Goal: Contribute content: Add original content to the website for others to see

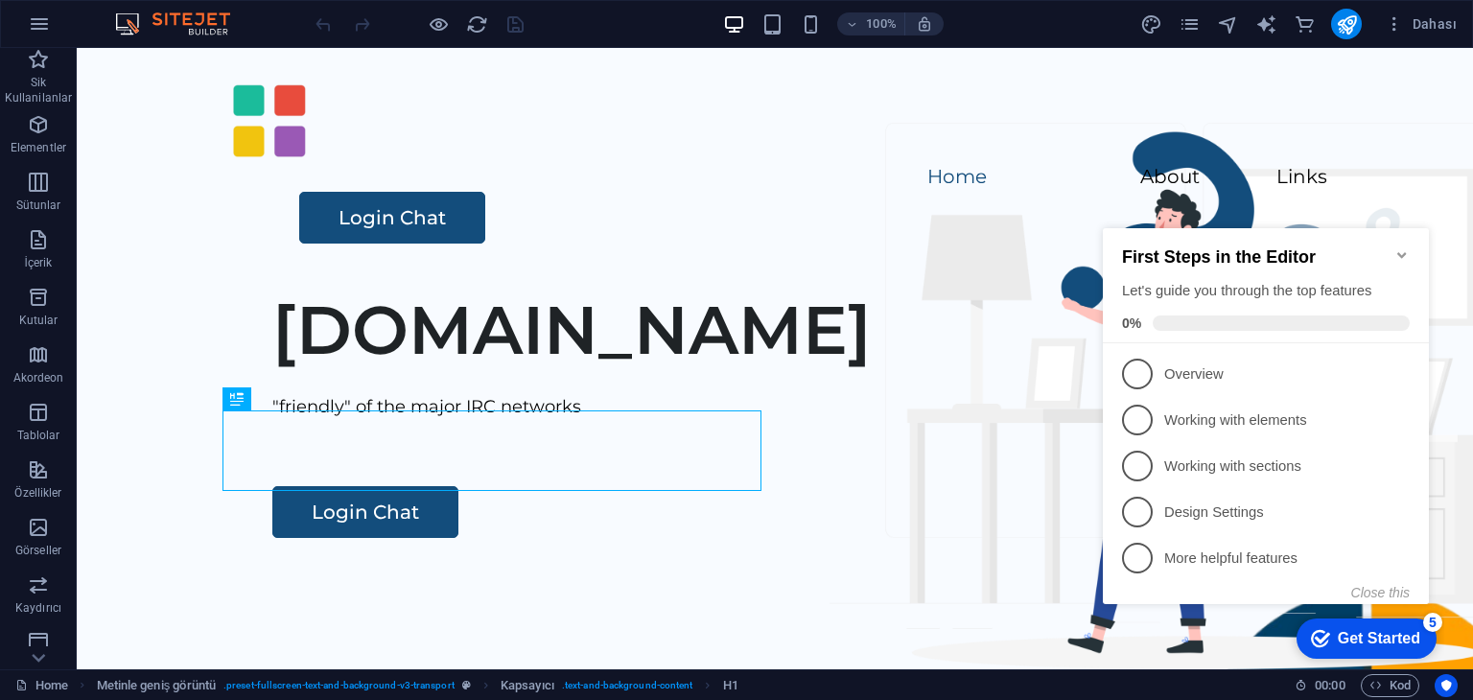
click at [1406, 247] on icon "Minimize checklist" at bounding box center [1402, 254] width 15 height 15
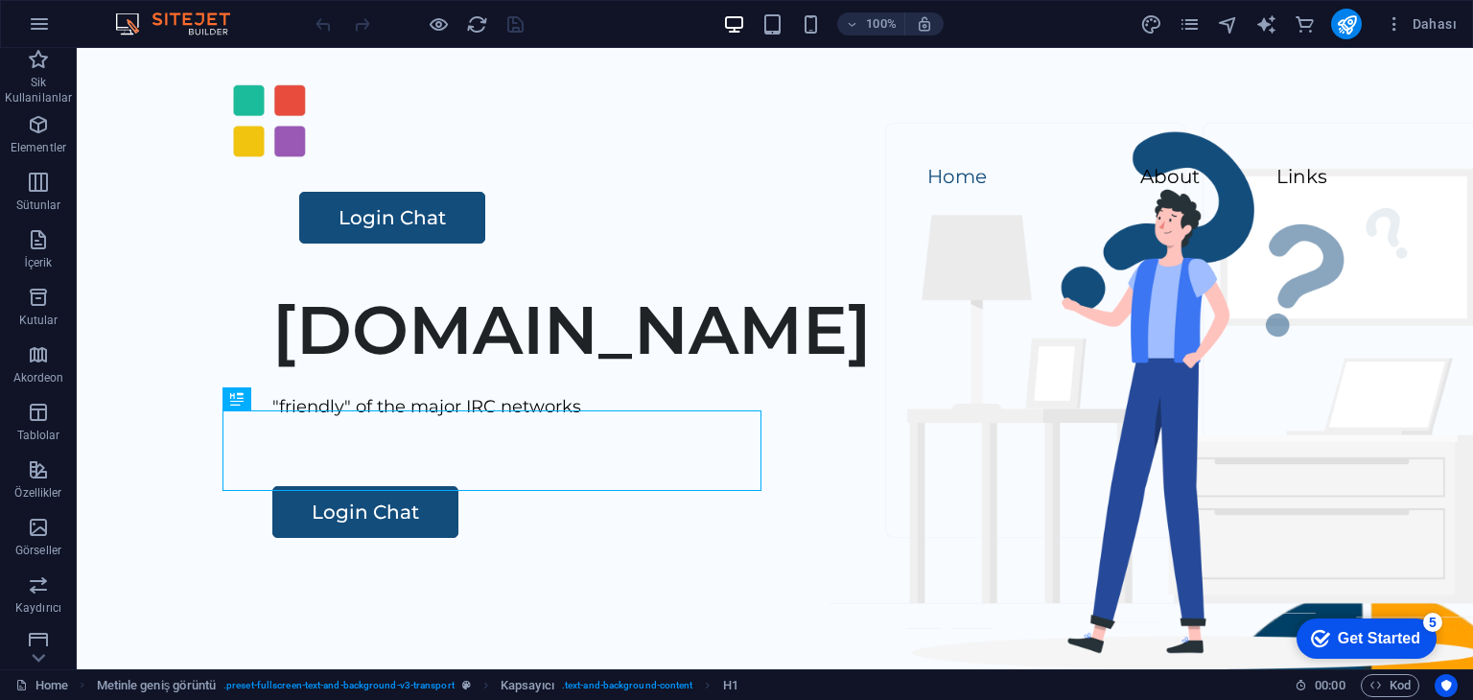
click div "checkmark Get Started 5 First Steps in the Editor Let's guide you through the t…"
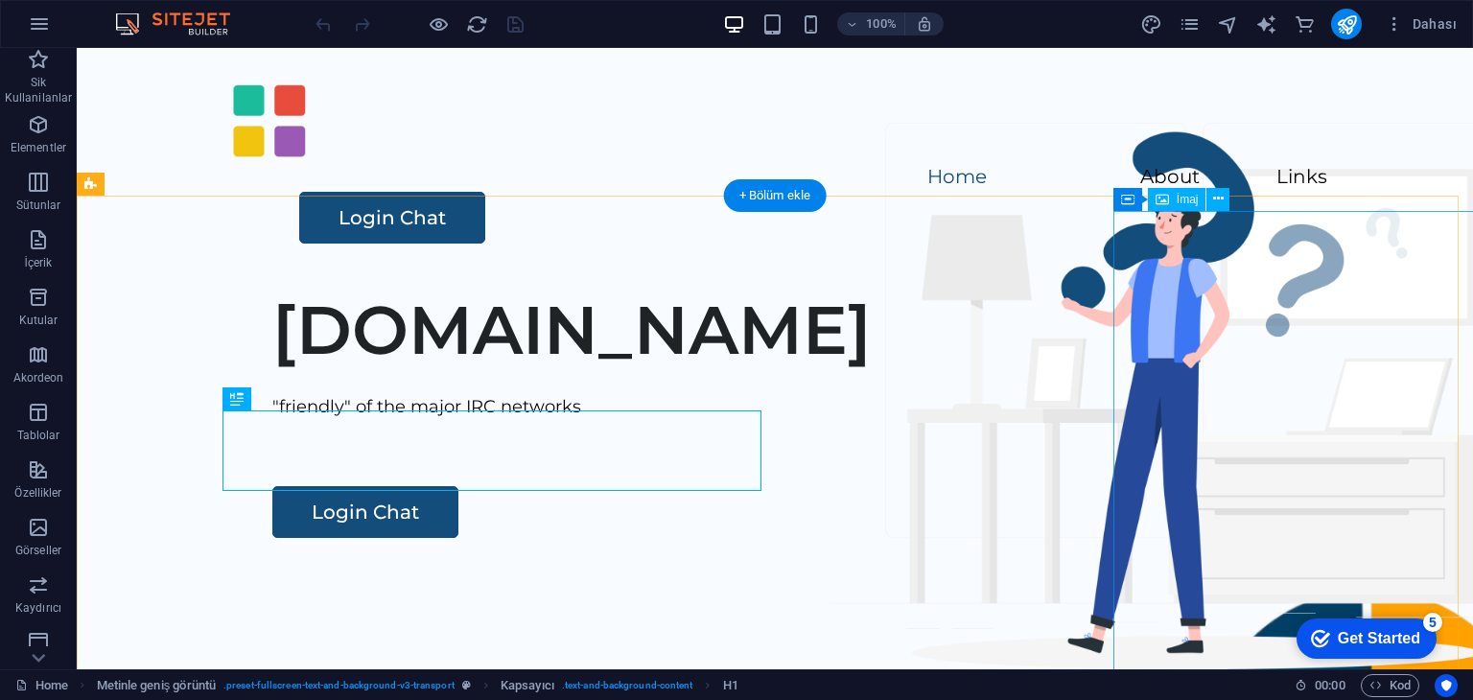
scroll to position [288, 0]
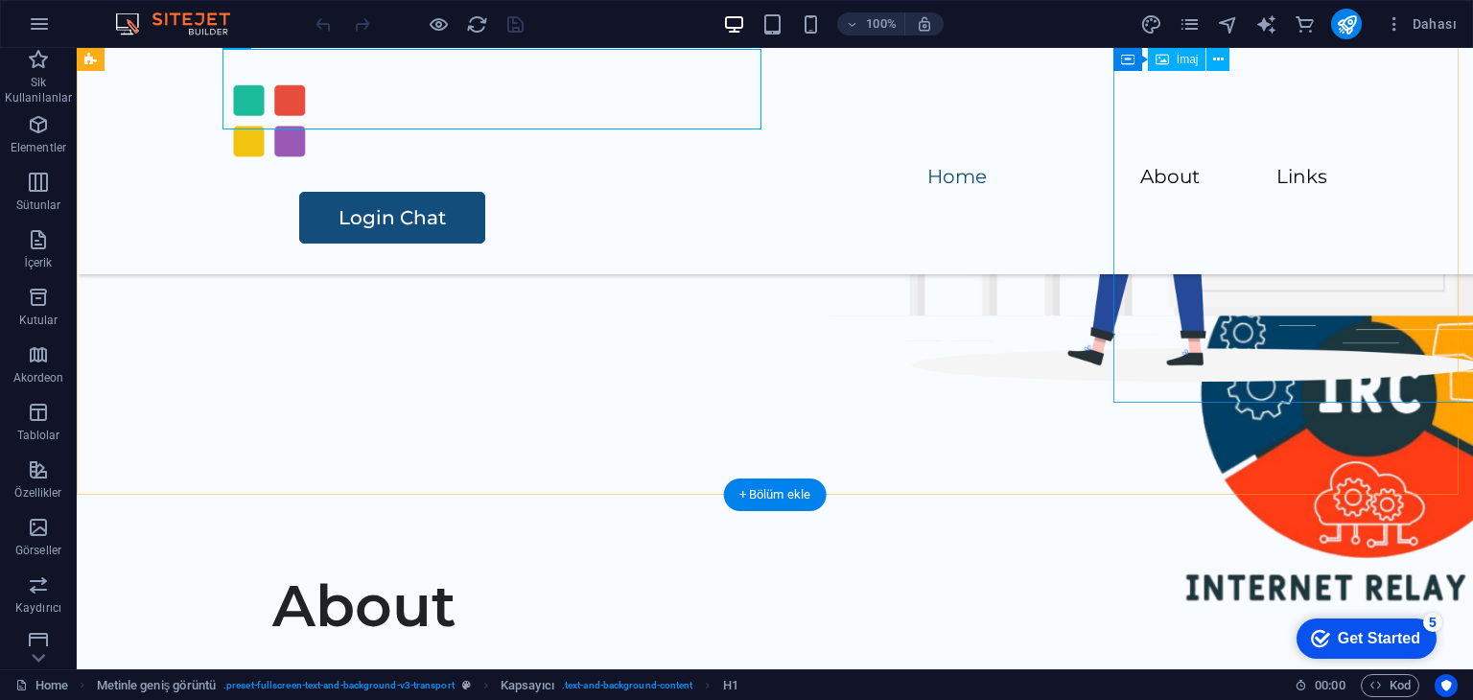
click at [1218, 319] on figure at bounding box center [1368, 412] width 480 height 480
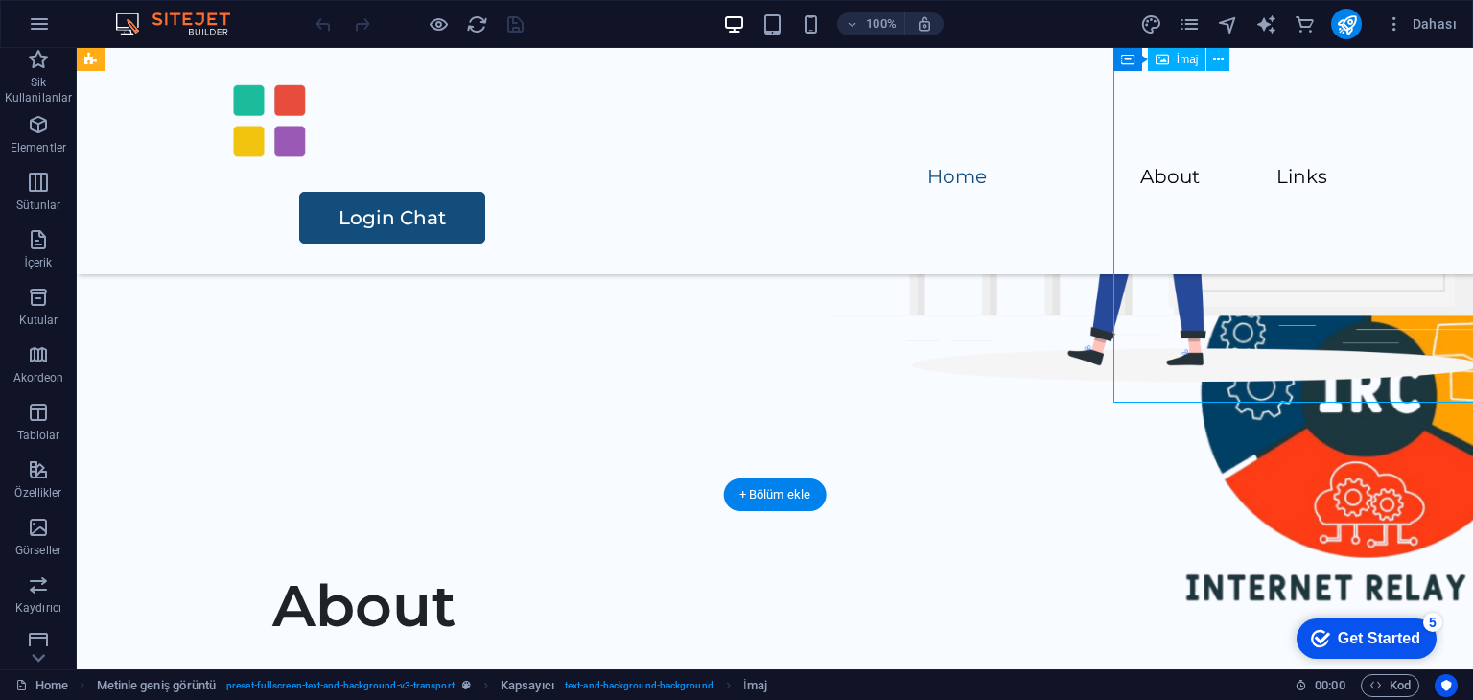
scroll to position [96, 0]
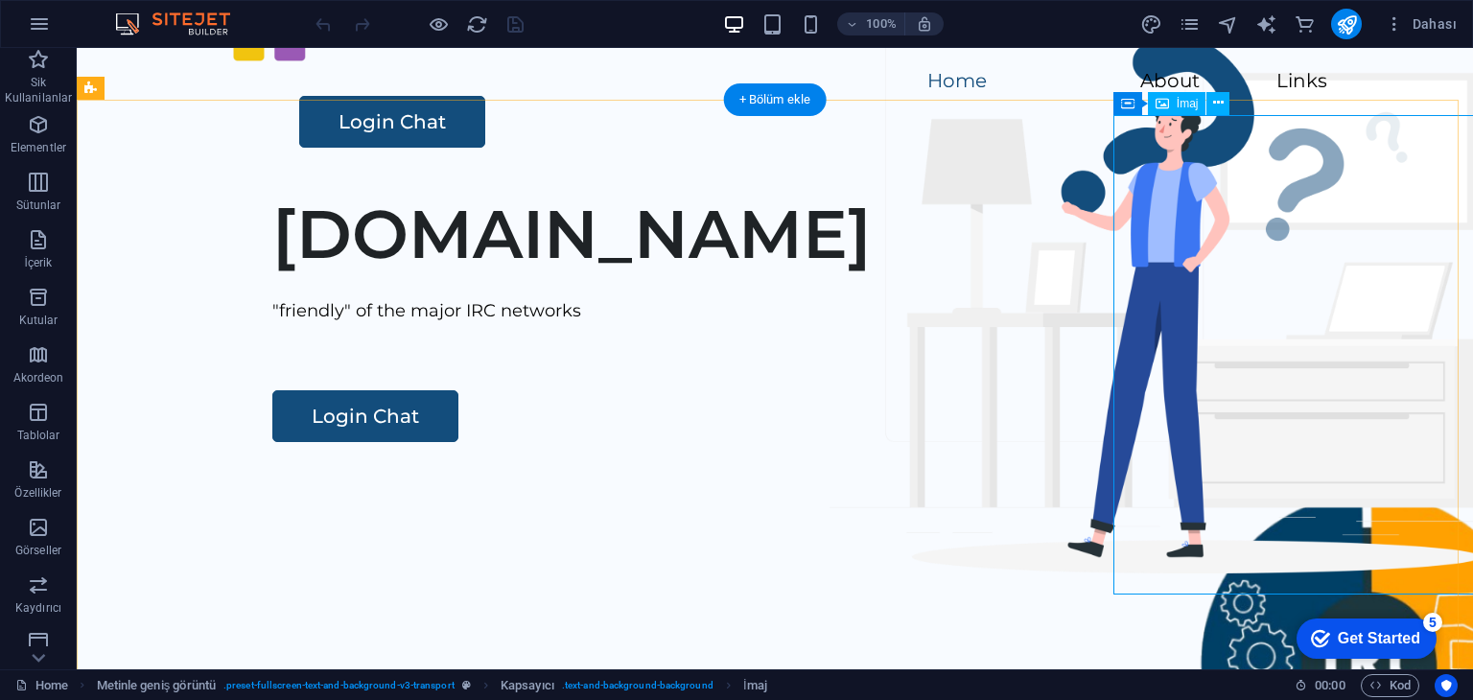
click at [1146, 566] on figure at bounding box center [1368, 682] width 480 height 480
select select "px"
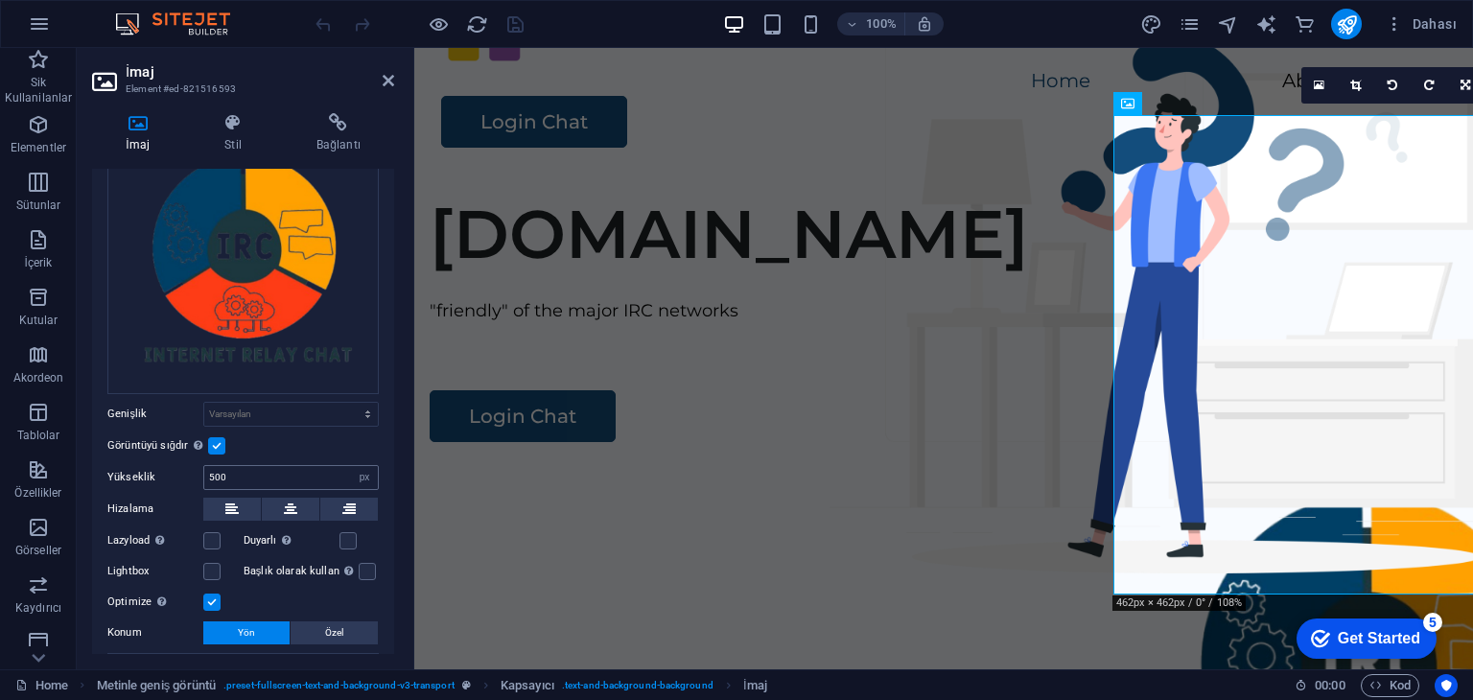
scroll to position [209, 0]
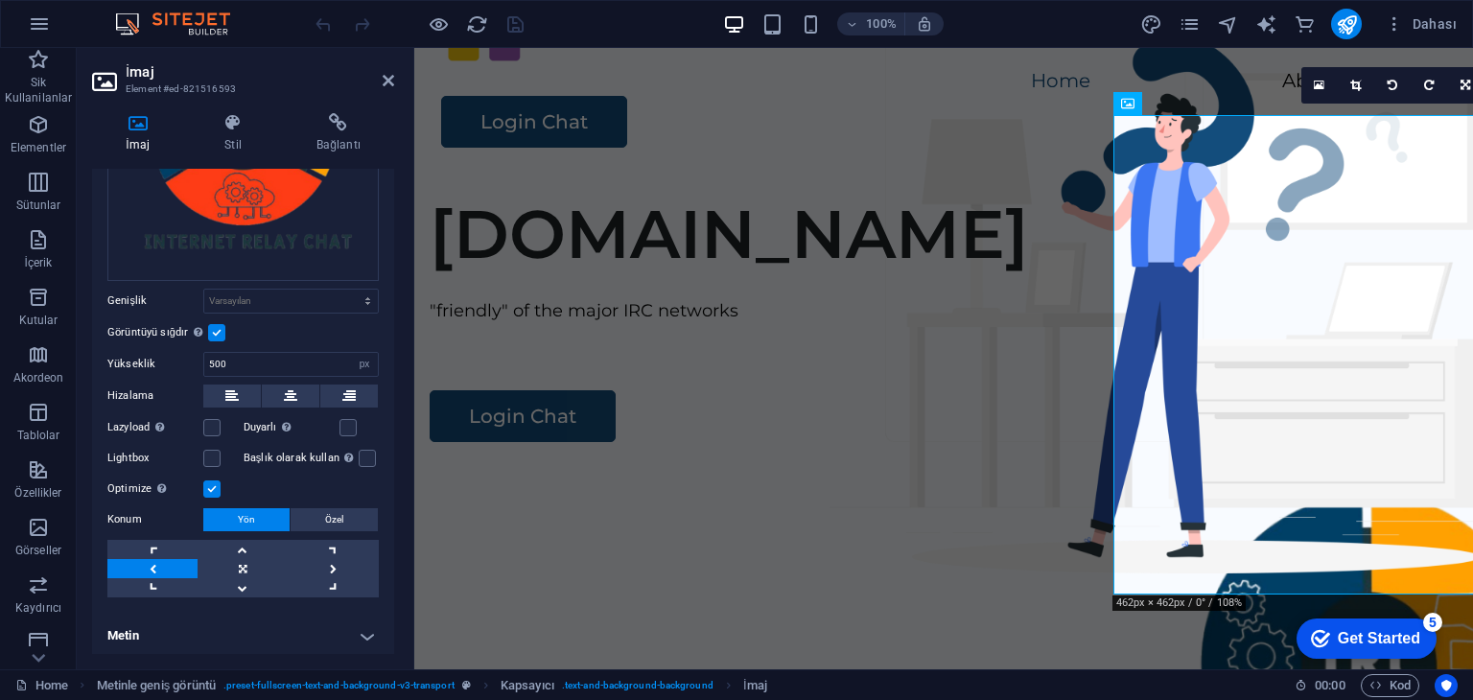
click at [366, 632] on h4 "Metin" at bounding box center [243, 636] width 302 height 46
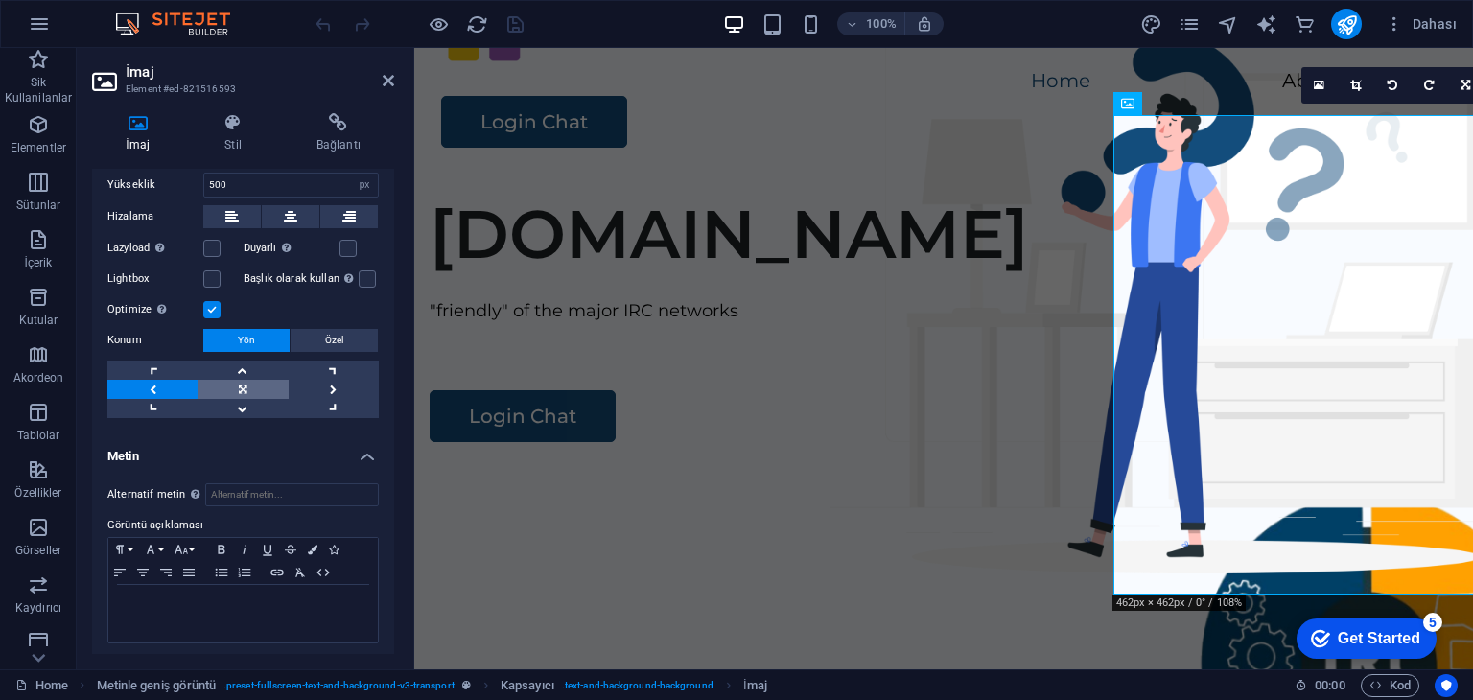
scroll to position [198, 0]
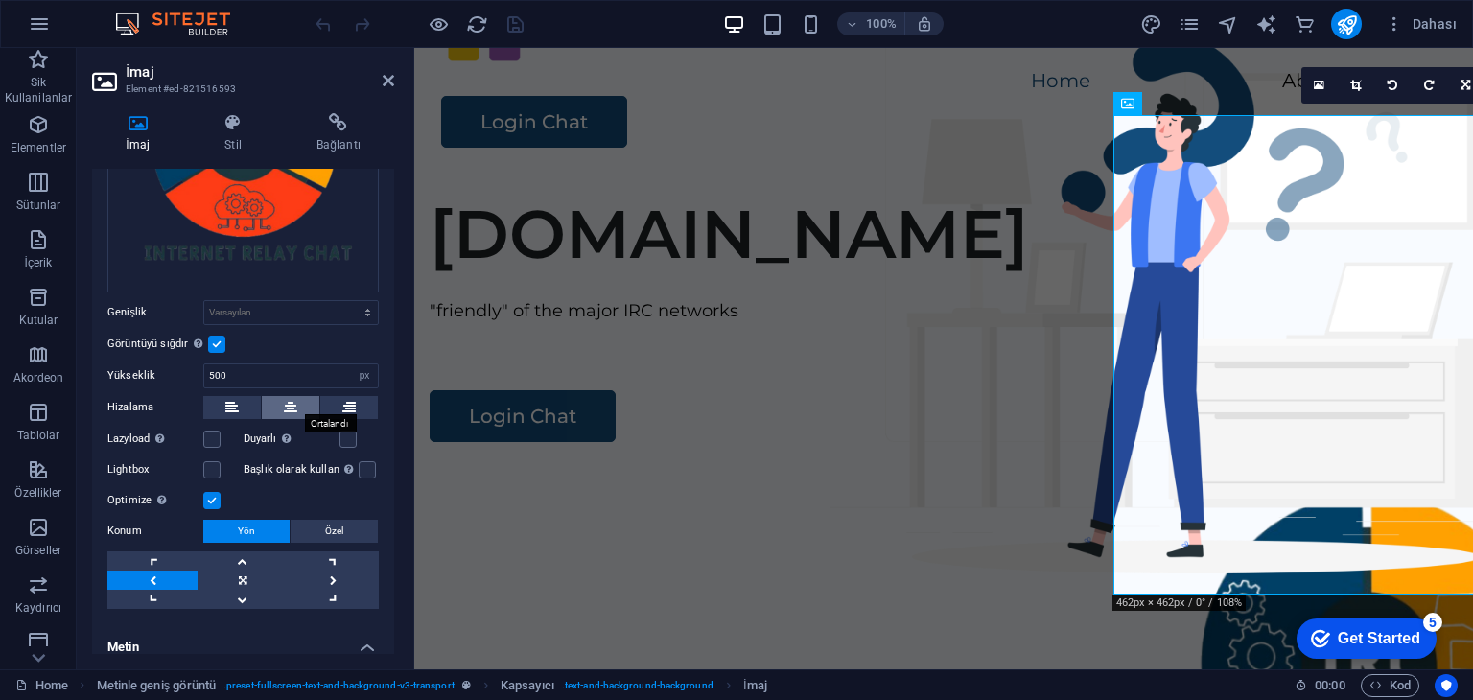
click at [289, 405] on icon at bounding box center [290, 407] width 13 height 23
click at [305, 364] on input "500" at bounding box center [291, 375] width 174 height 23
type input "450"
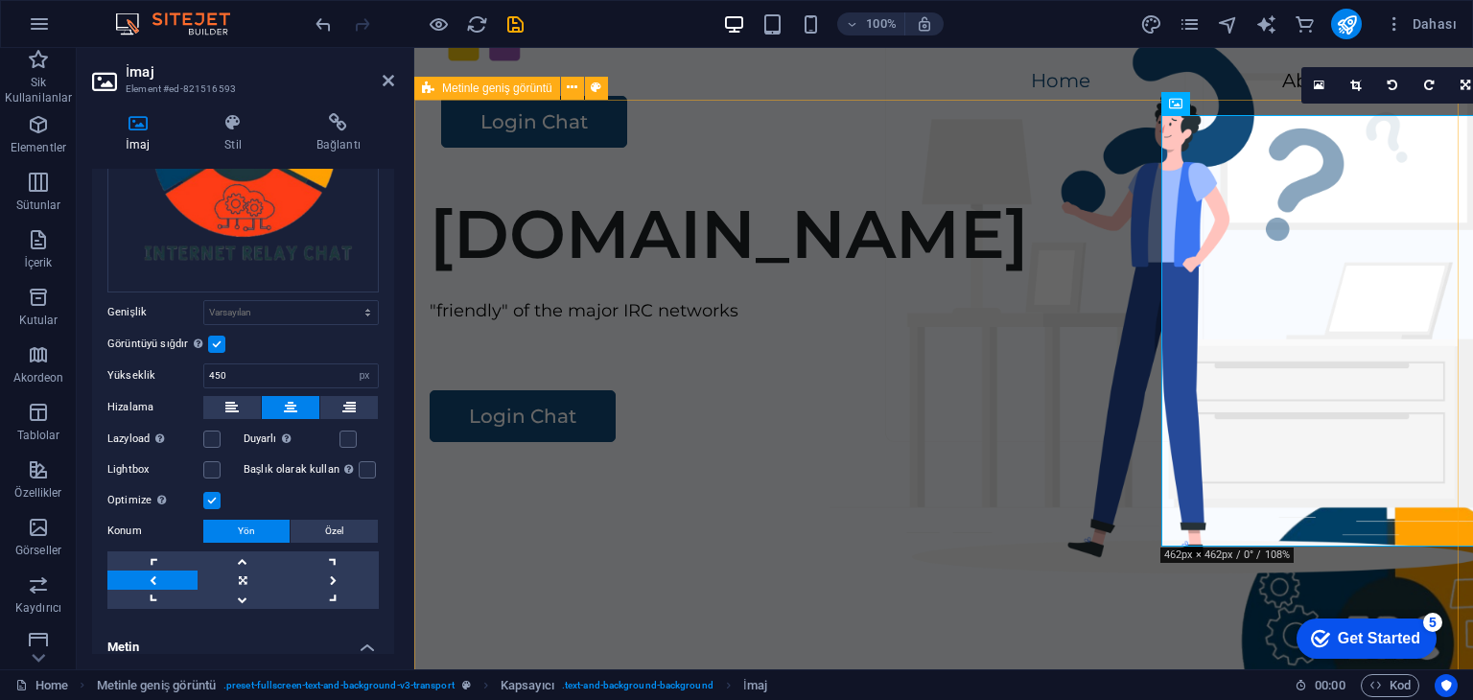
drag, startPoint x: 652, startPoint y: 227, endPoint x: 671, endPoint y: 232, distance: 19.8
click at [653, 227] on div "[DOMAIN_NAME] "friendly" of the major IRC networks Login Chat" at bounding box center [943, 545] width 1059 height 735
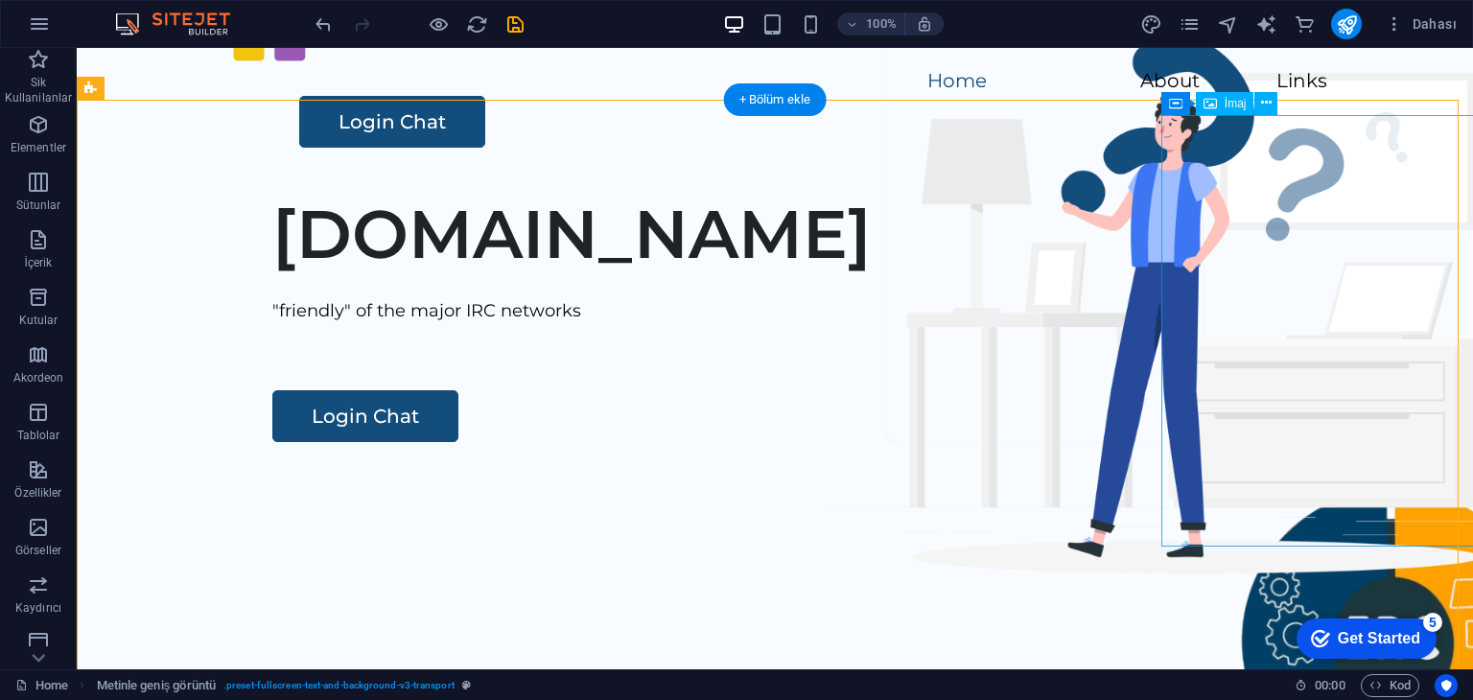
click at [1305, 442] on figure at bounding box center [1392, 658] width 432 height 432
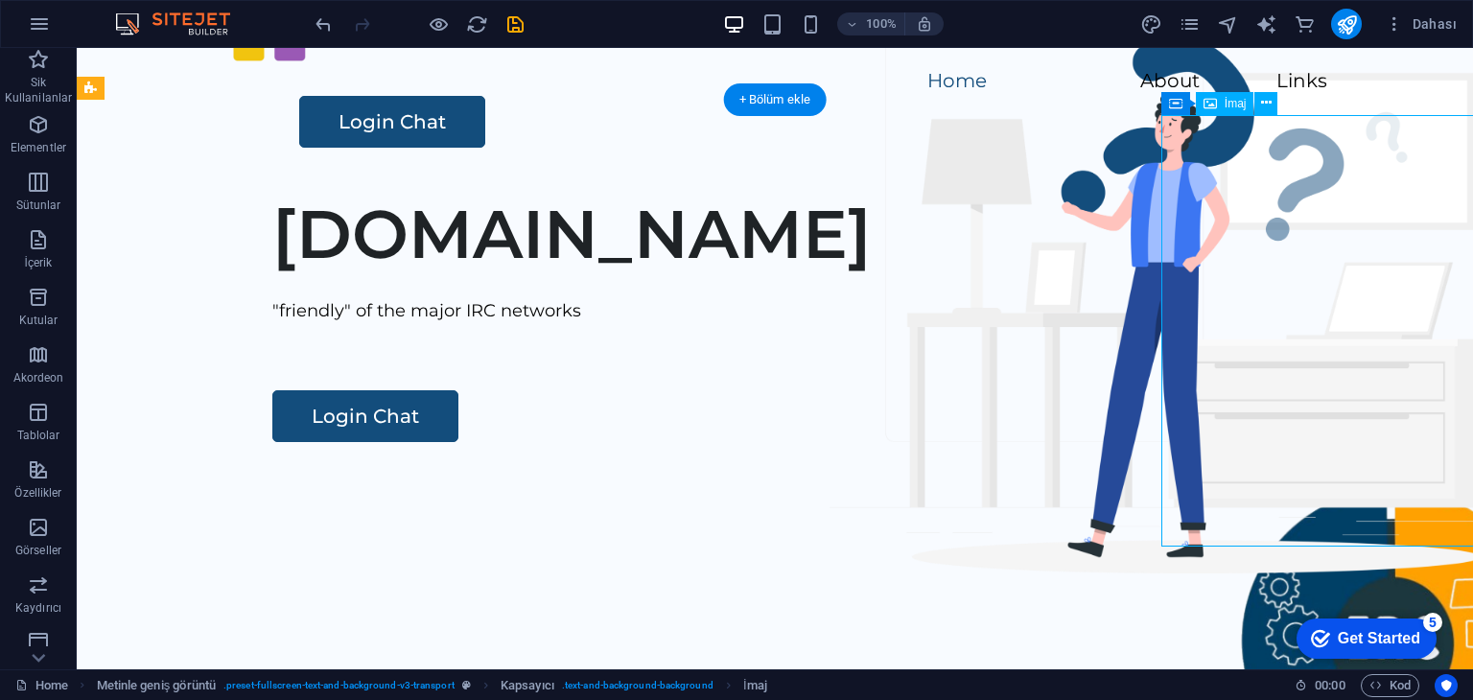
click at [1305, 442] on figure at bounding box center [1392, 658] width 432 height 432
select select "px"
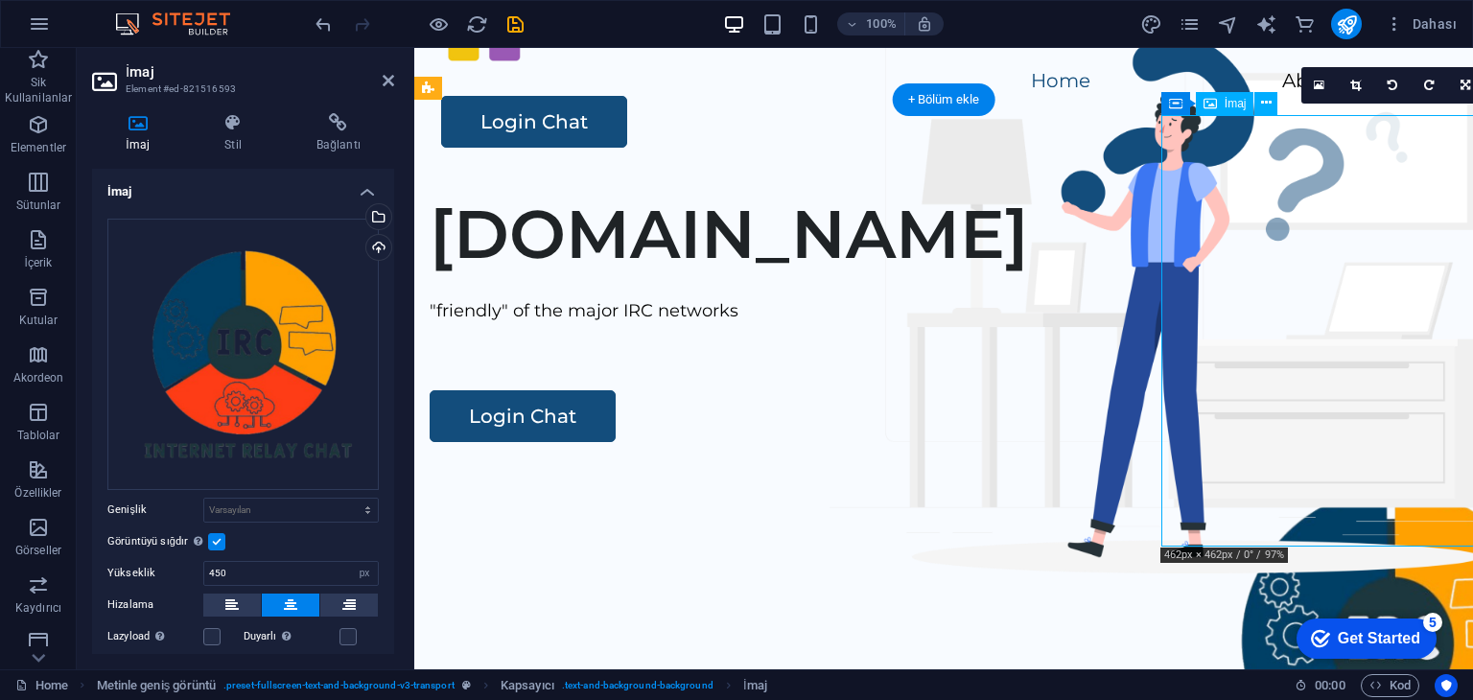
drag, startPoint x: 1306, startPoint y: 289, endPoint x: 1268, endPoint y: 288, distance: 38.4
click at [1268, 442] on figure at bounding box center [1392, 658] width 432 height 432
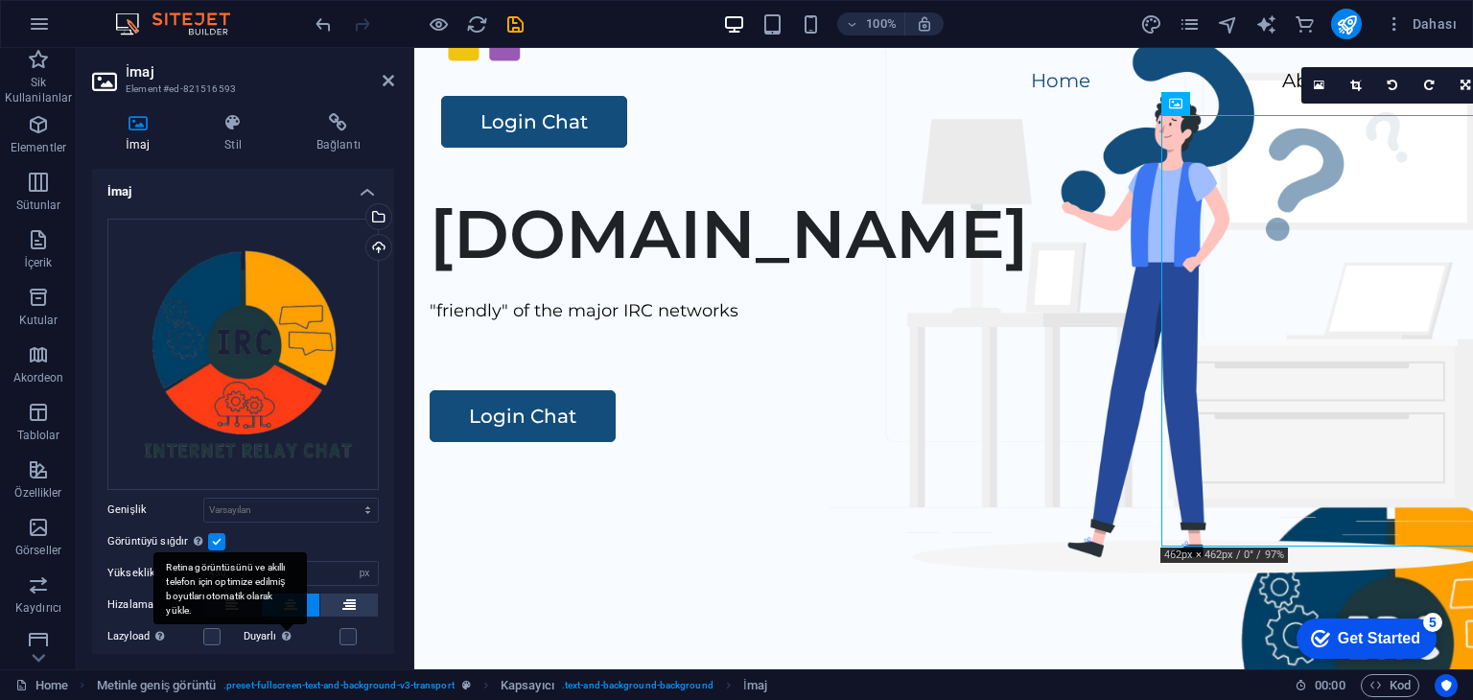
scroll to position [192, 0]
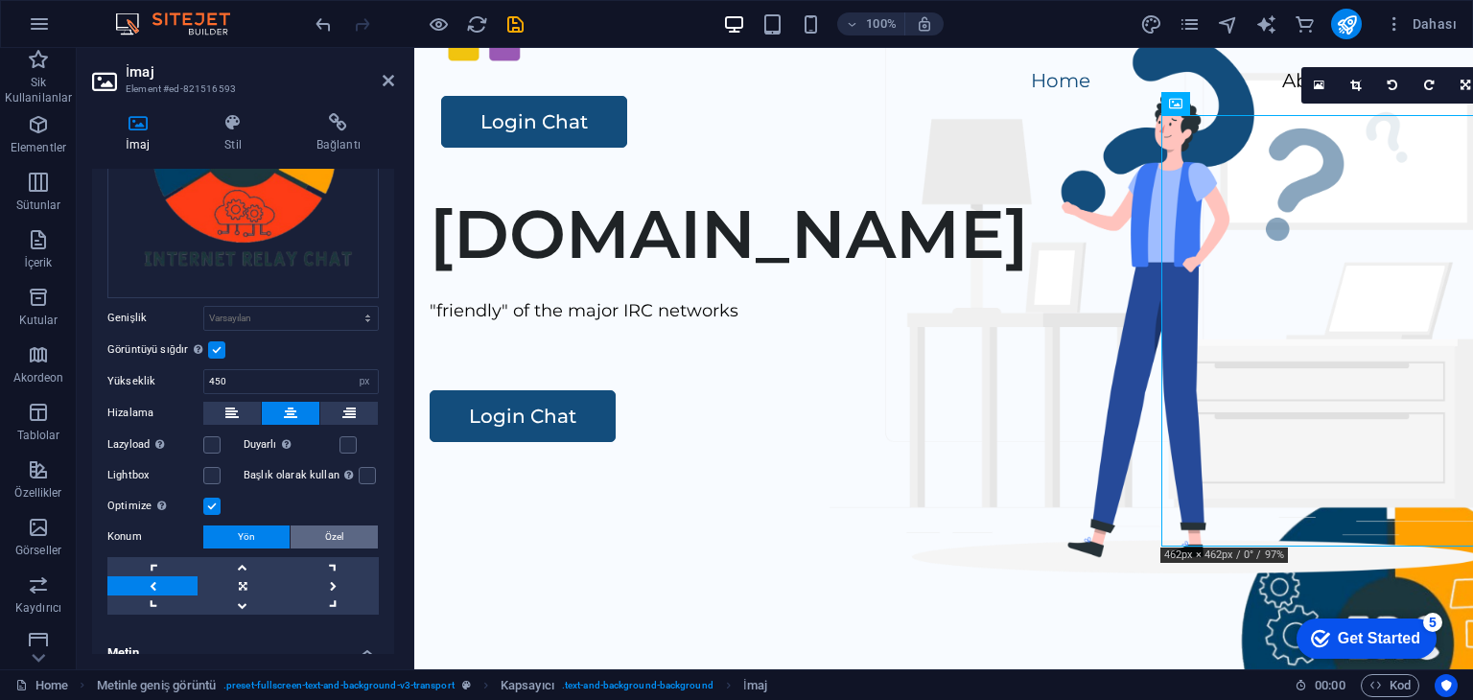
click at [341, 535] on button "Özel" at bounding box center [334, 537] width 87 height 23
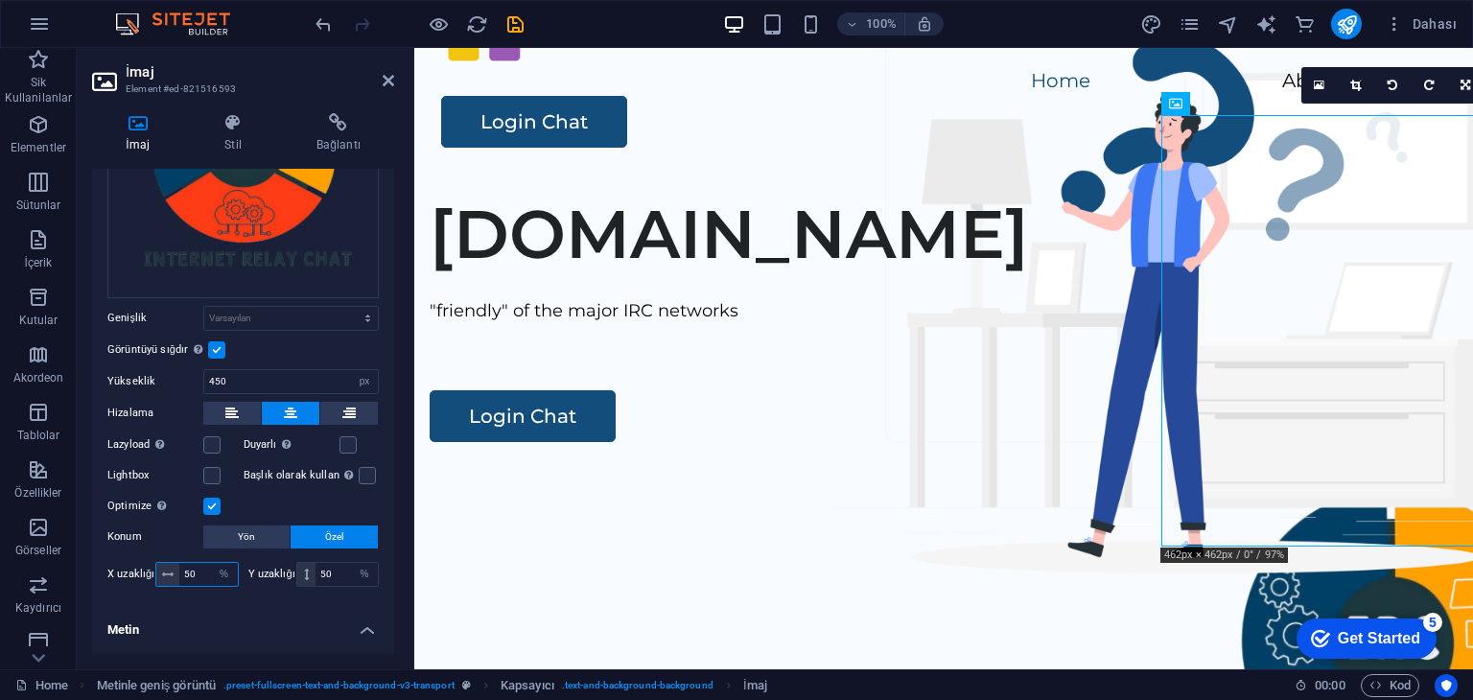
click at [196, 569] on input "50" at bounding box center [208, 574] width 59 height 23
click at [960, 239] on div "[DOMAIN_NAME] "friendly" of the major IRC networks Login Chat" at bounding box center [943, 545] width 1059 height 735
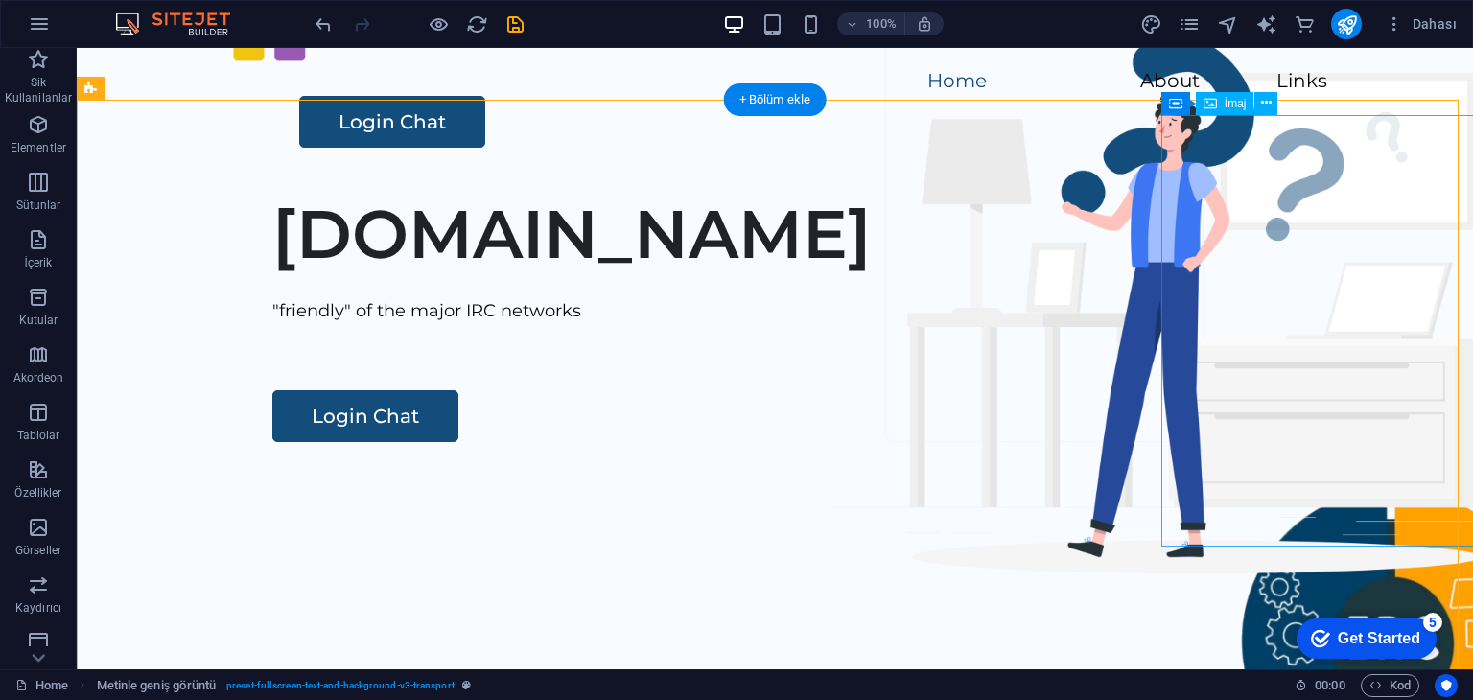
click at [1305, 442] on figure at bounding box center [1392, 658] width 432 height 432
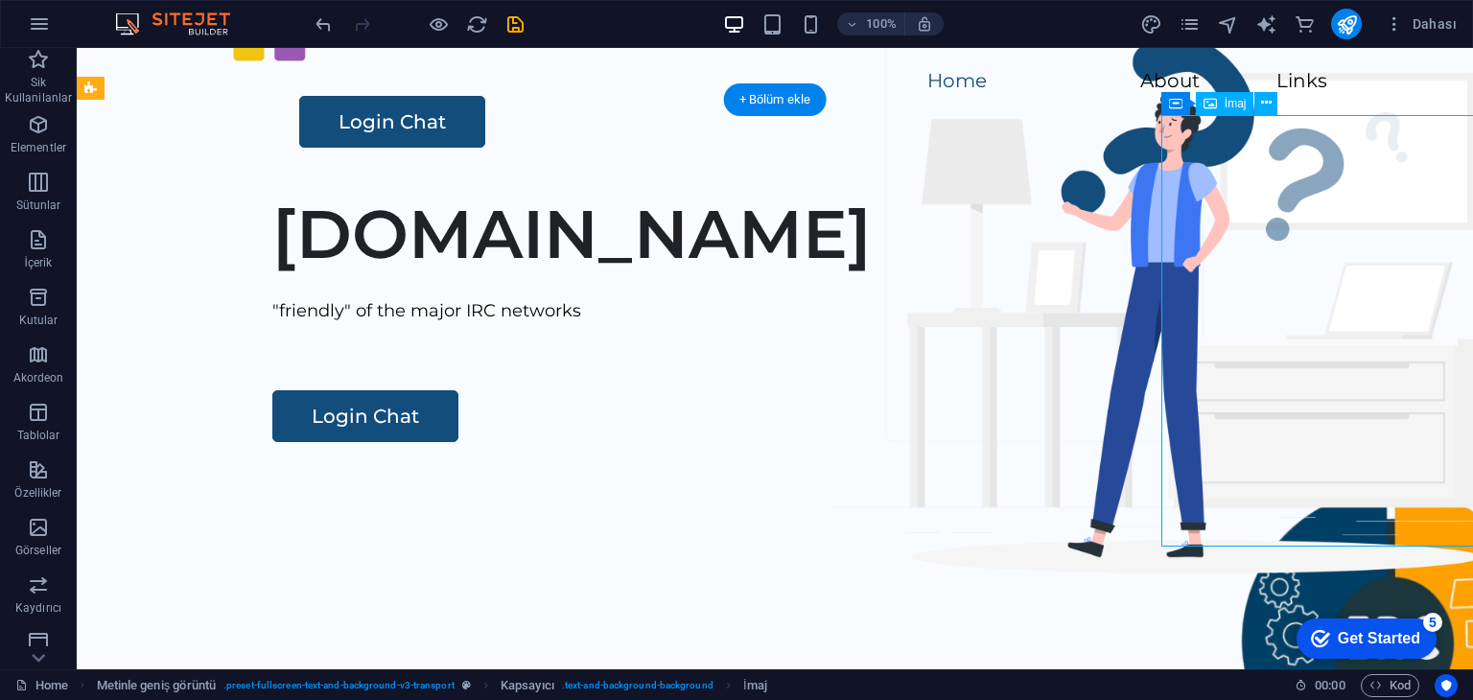
click at [1305, 442] on figure at bounding box center [1392, 658] width 432 height 432
select select "px"
select select "%"
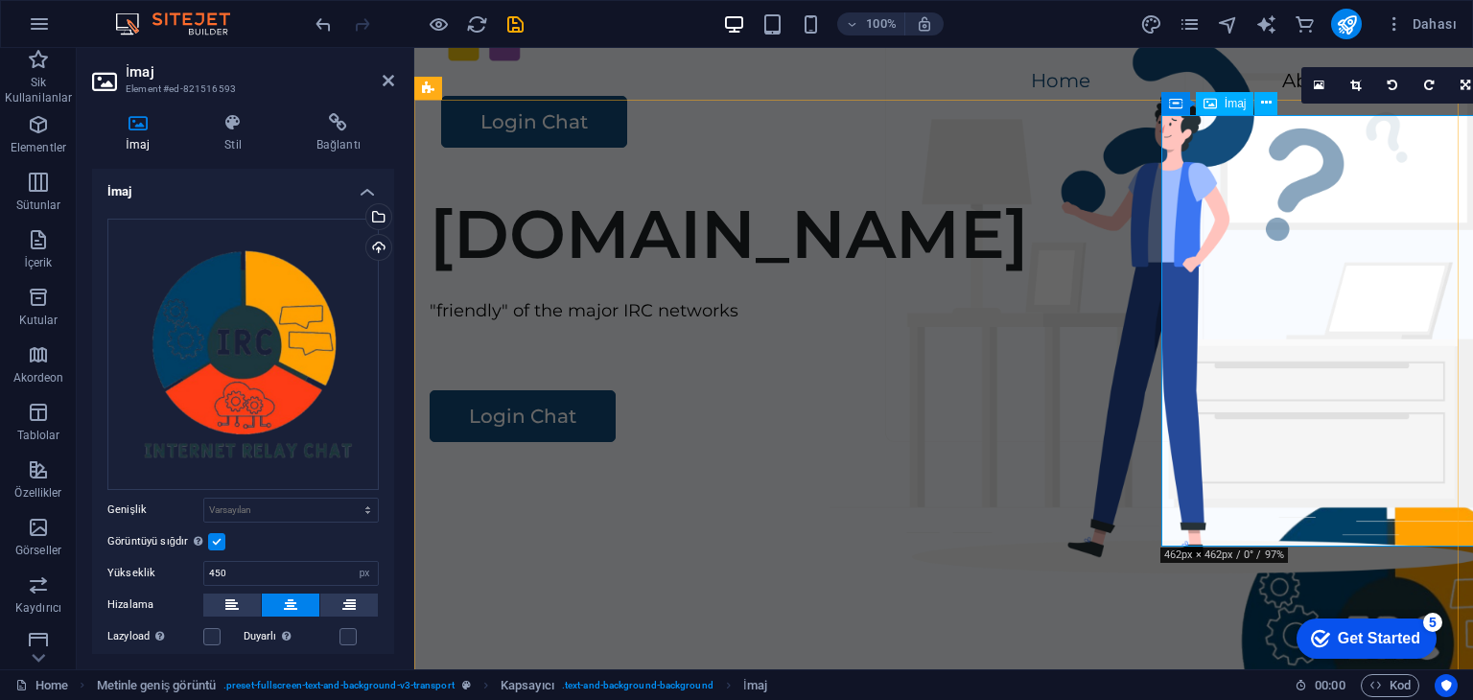
click at [1301, 442] on figure at bounding box center [1392, 658] width 432 height 432
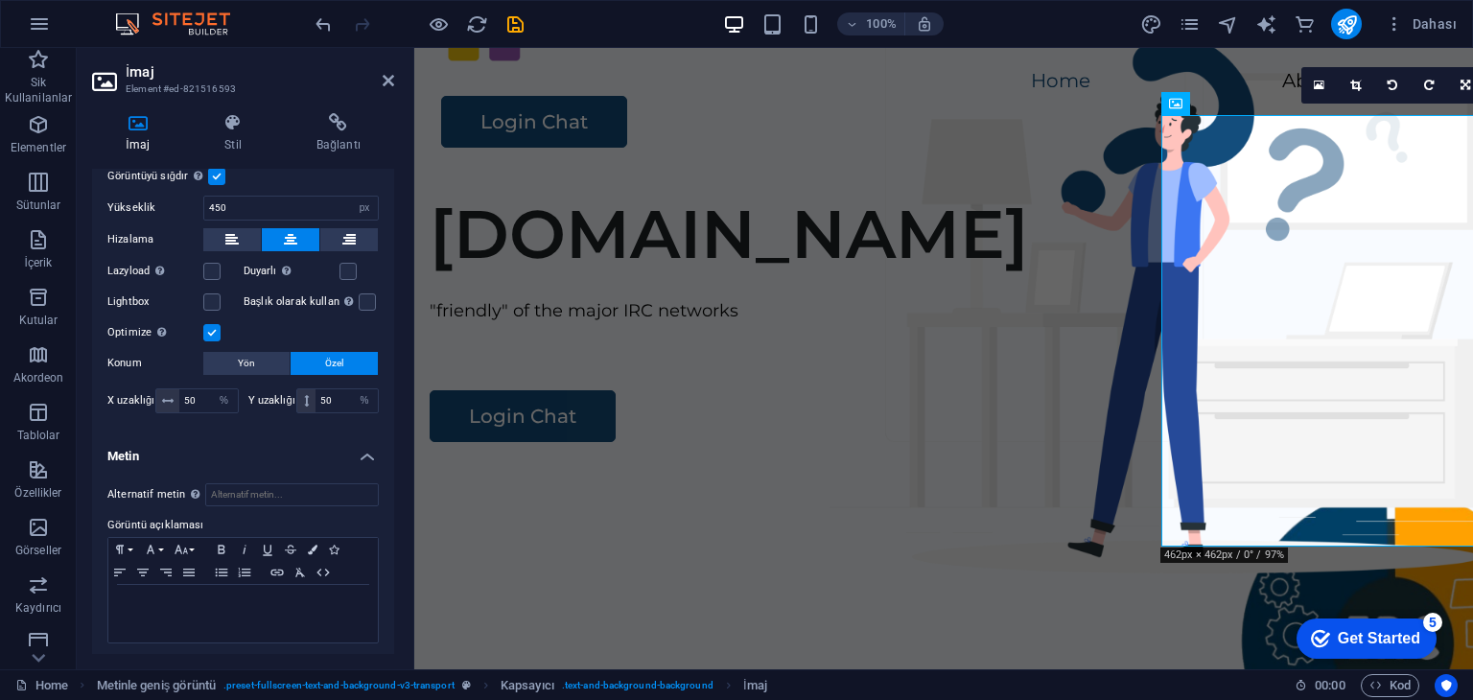
scroll to position [0, 0]
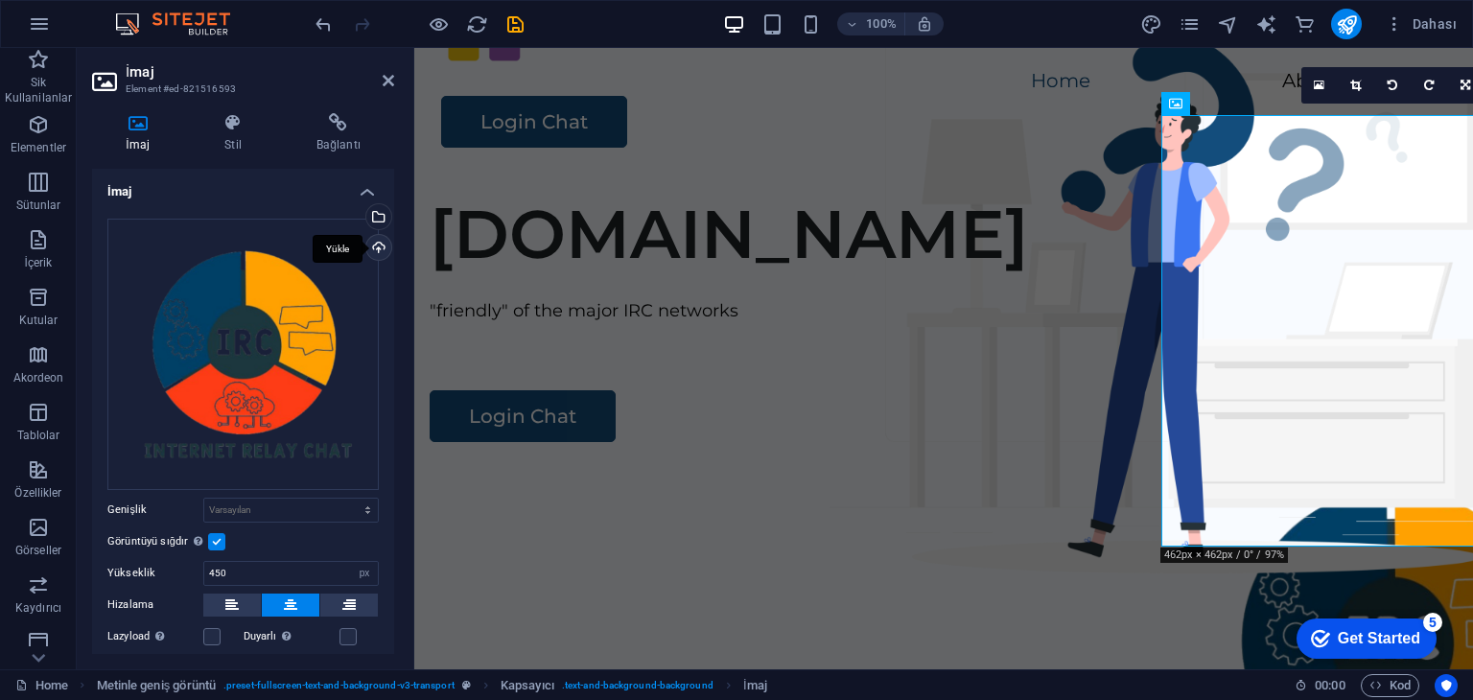
click at [374, 239] on div "Yükle" at bounding box center [377, 249] width 29 height 29
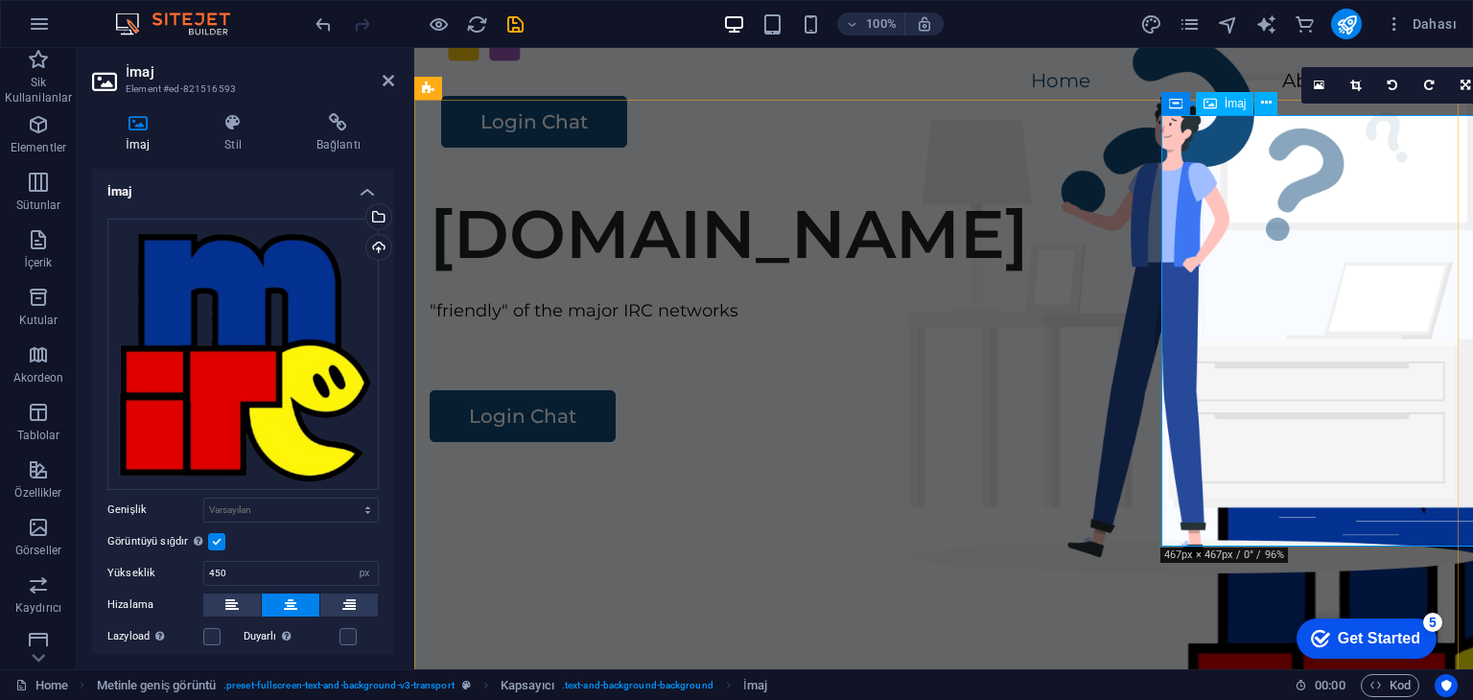
click at [1250, 452] on figure at bounding box center [1392, 658] width 432 height 432
click at [276, 427] on div "Dosyaları buraya sürükleyin, dosyaları seçmek için tıklayın veya Dosyalardan ya…" at bounding box center [242, 354] width 271 height 271
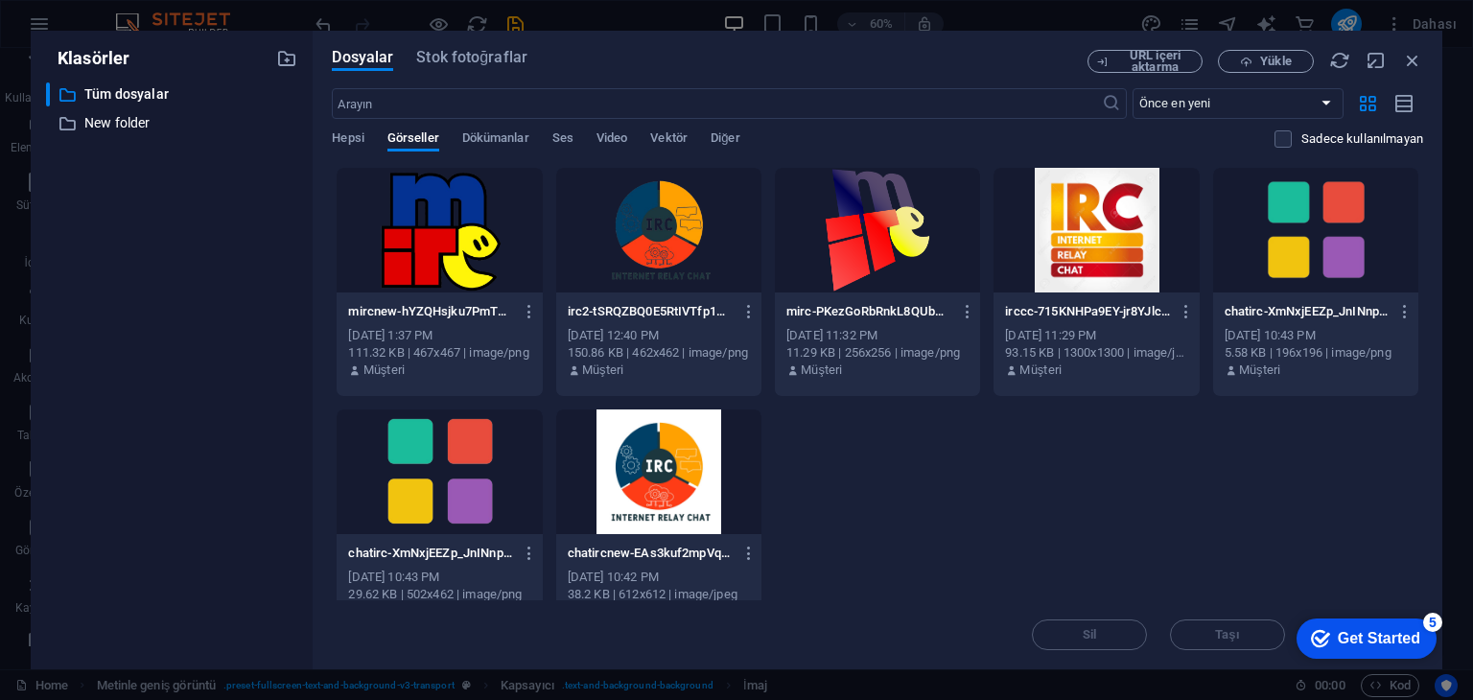
click at [446, 231] on div at bounding box center [439, 230] width 205 height 125
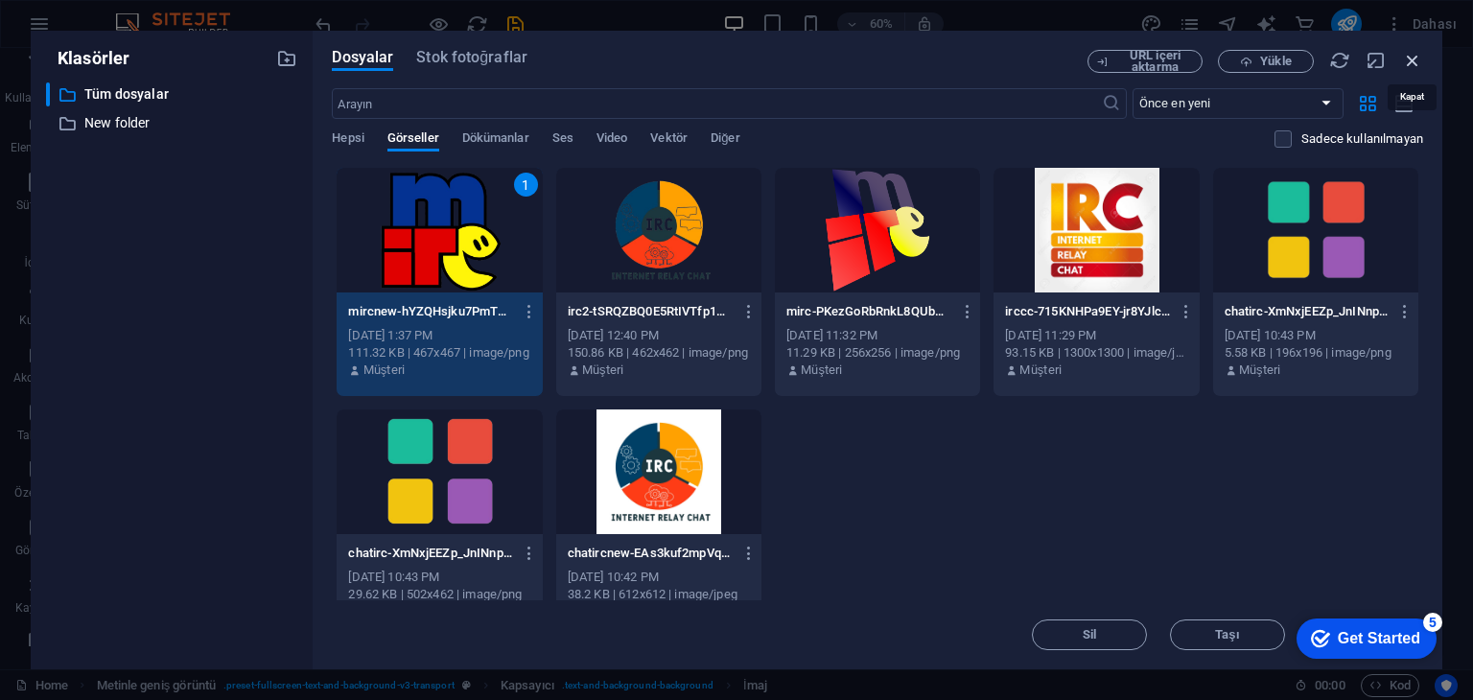
drag, startPoint x: 1419, startPoint y: 62, endPoint x: 1005, endPoint y: 13, distance: 416.3
click at [1419, 62] on icon "button" at bounding box center [1412, 60] width 21 height 21
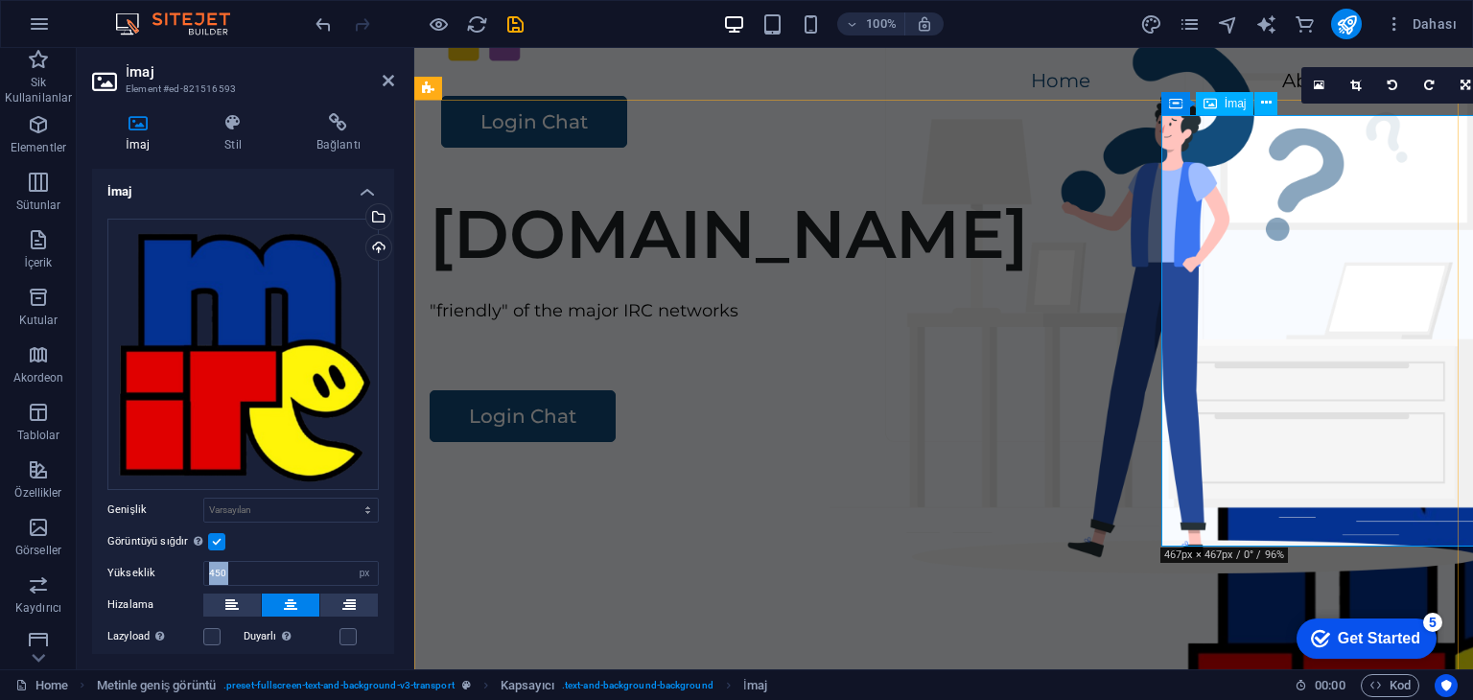
click at [1214, 442] on figure at bounding box center [1392, 658] width 432 height 432
click at [1002, 607] on div "[DOMAIN_NAME] "friendly" of the major IRC networks Login Chat" at bounding box center [943, 545] width 1059 height 735
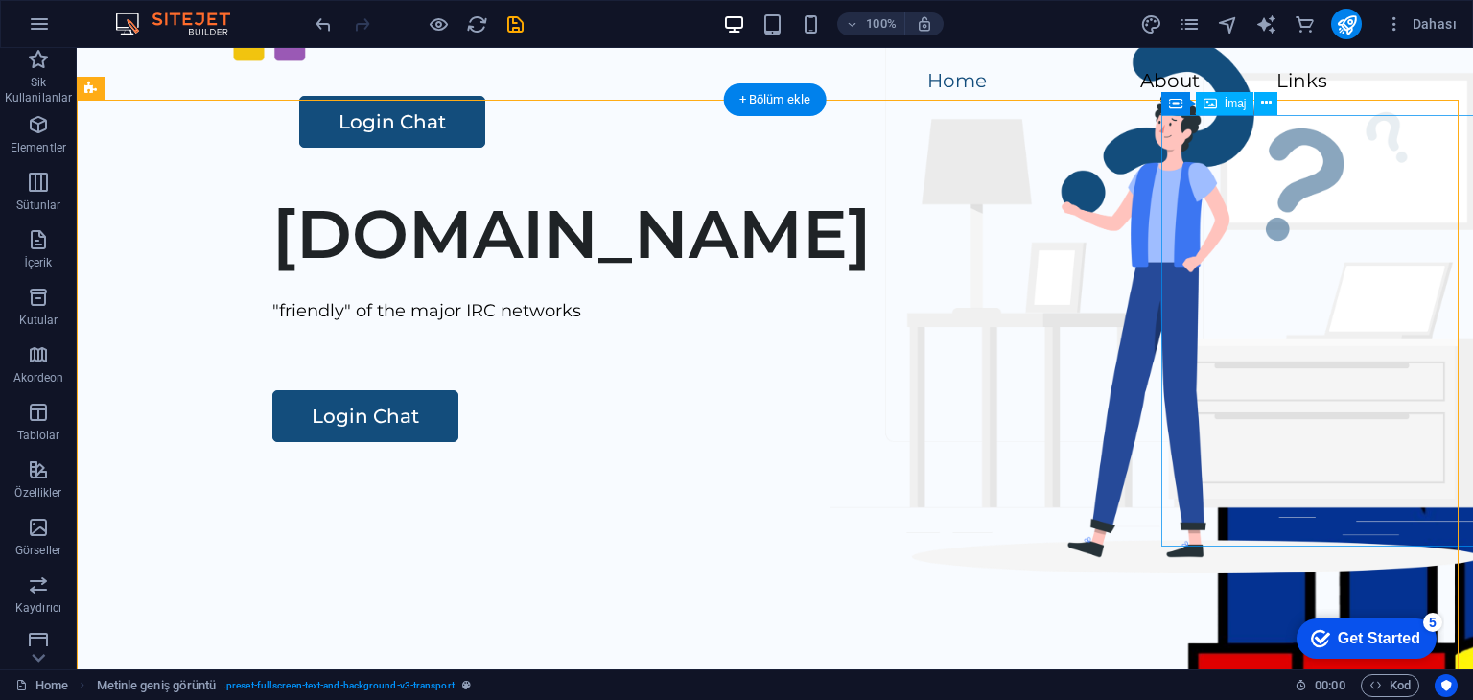
click at [1343, 476] on figure at bounding box center [1392, 658] width 432 height 432
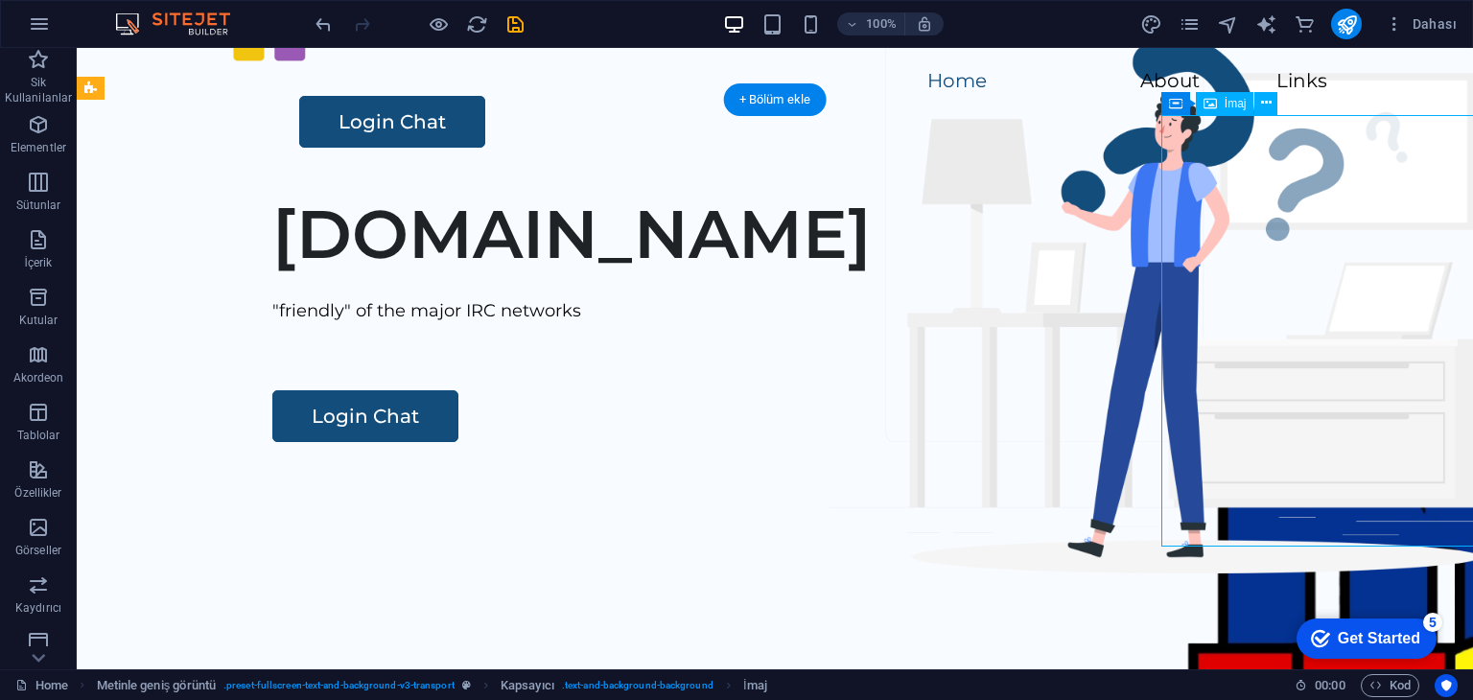
click at [1343, 476] on figure at bounding box center [1392, 658] width 432 height 432
select select "px"
select select "%"
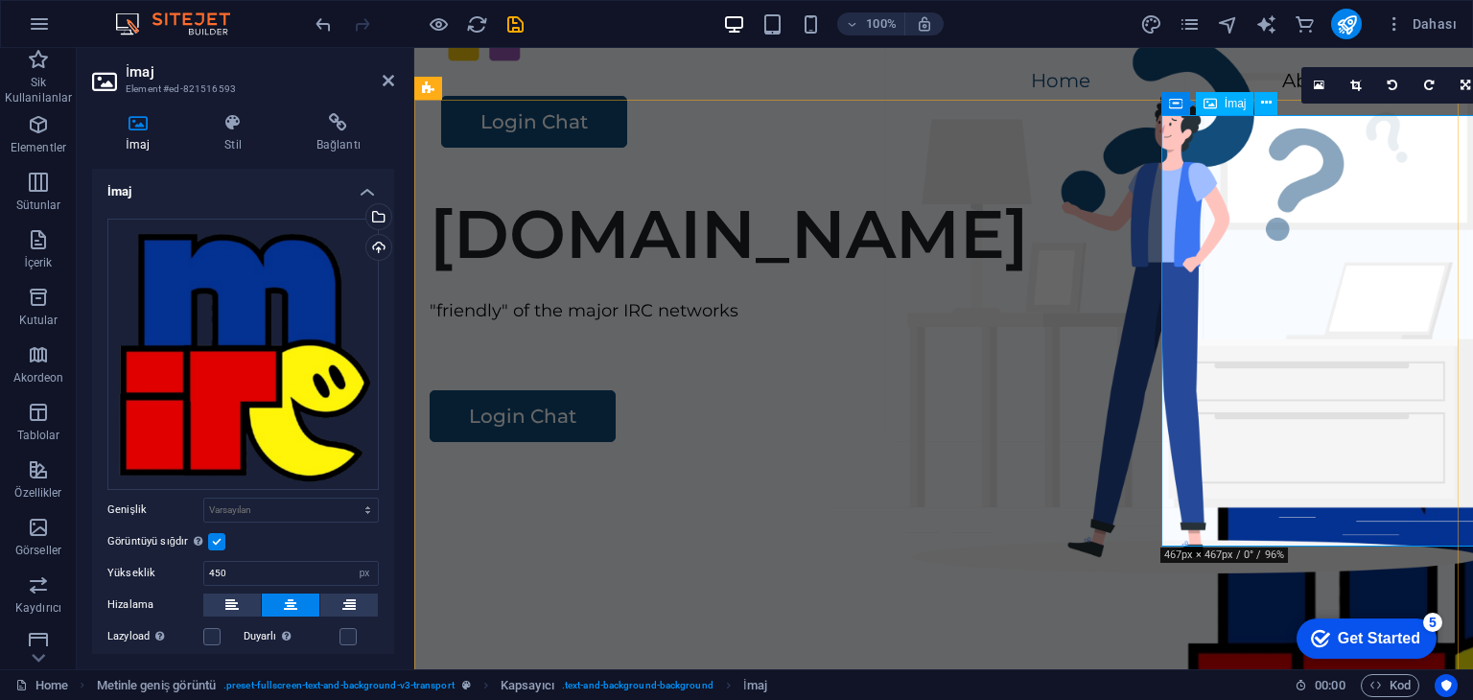
click at [1287, 443] on figure at bounding box center [1392, 658] width 432 height 432
click at [370, 250] on div "Yükle" at bounding box center [377, 249] width 29 height 29
click at [374, 246] on div "Yükle" at bounding box center [377, 249] width 29 height 29
click at [378, 247] on div "Yükle" at bounding box center [377, 249] width 29 height 29
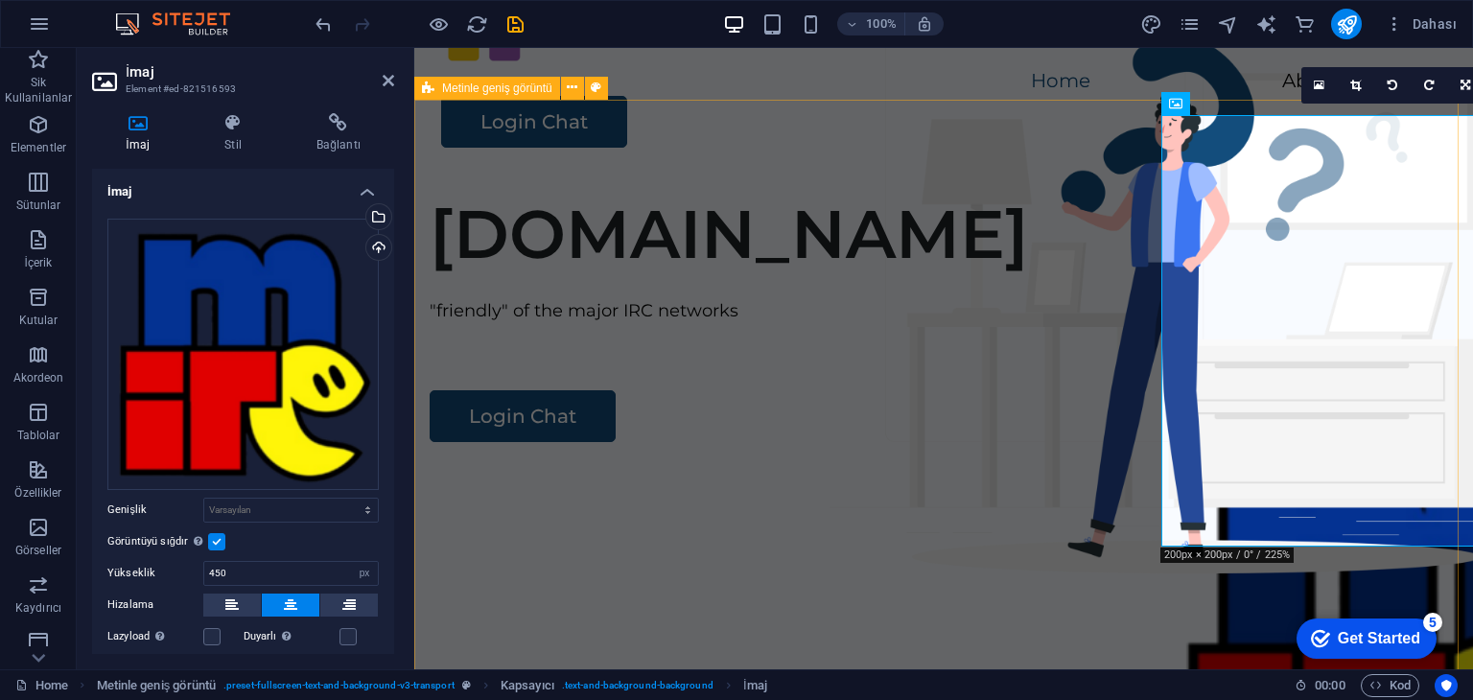
click at [893, 250] on div "[DOMAIN_NAME] "friendly" of the major IRC networks Login Chat" at bounding box center [943, 545] width 1059 height 735
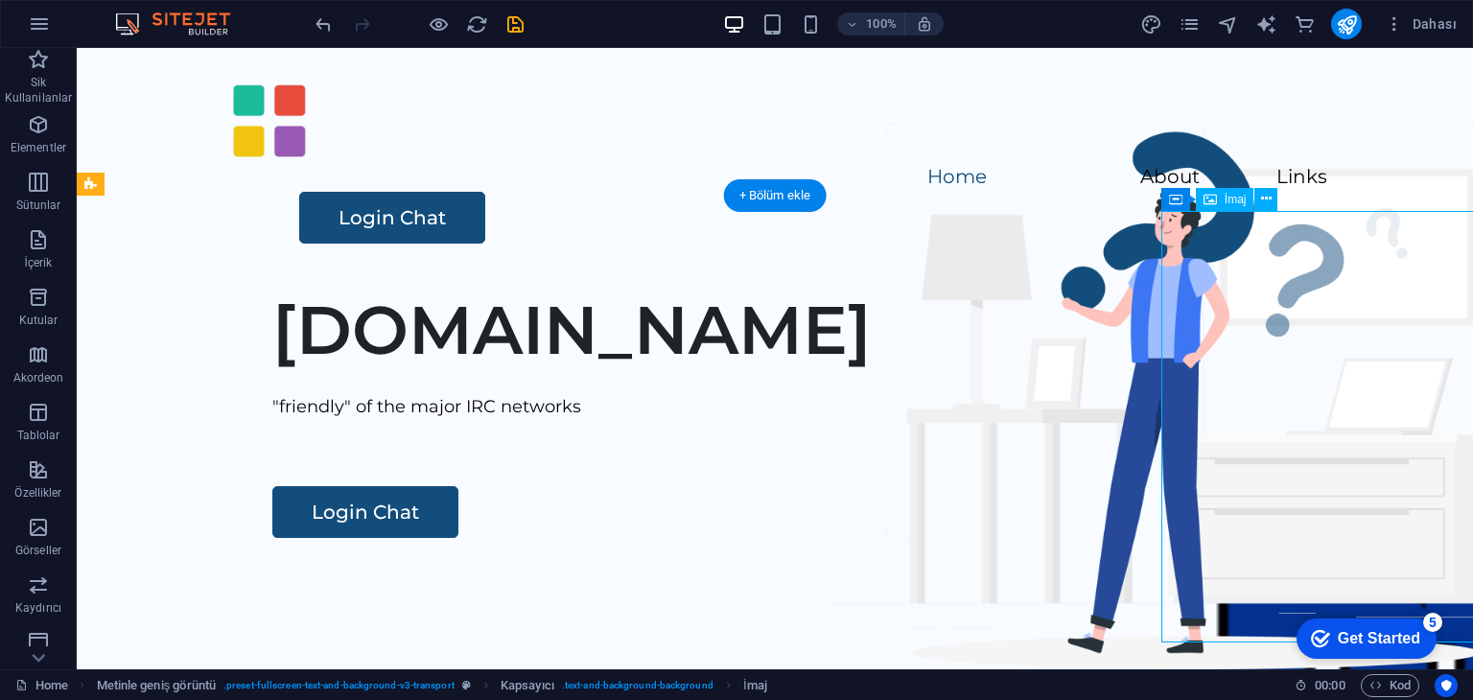
select select "px"
select select "%"
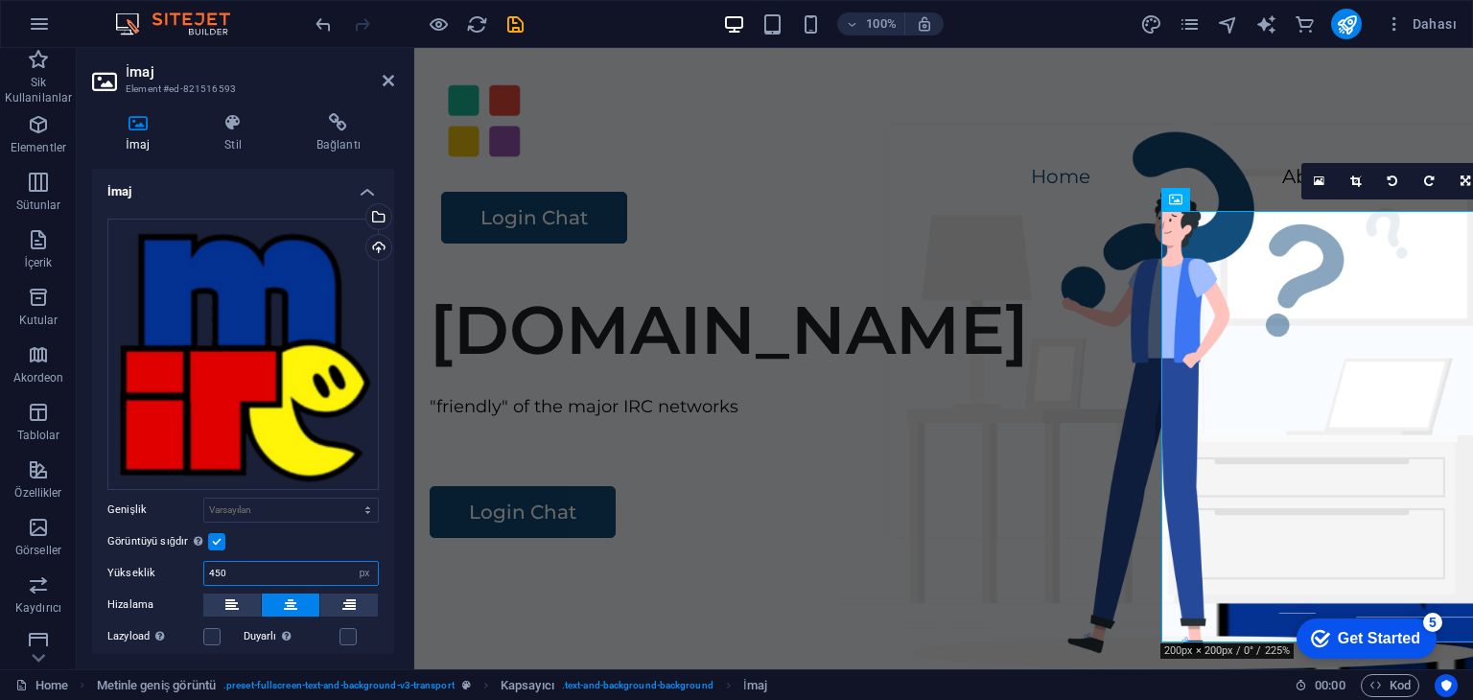
drag, startPoint x: 253, startPoint y: 571, endPoint x: 146, endPoint y: 569, distance: 107.4
click at [146, 569] on div "Yükseklik 450 Varsayılan otomatik px" at bounding box center [242, 573] width 271 height 25
type input "200"
click at [569, 353] on div "[DOMAIN_NAME] "friendly" of the major IRC networks Login Chat" at bounding box center [943, 641] width 1059 height 735
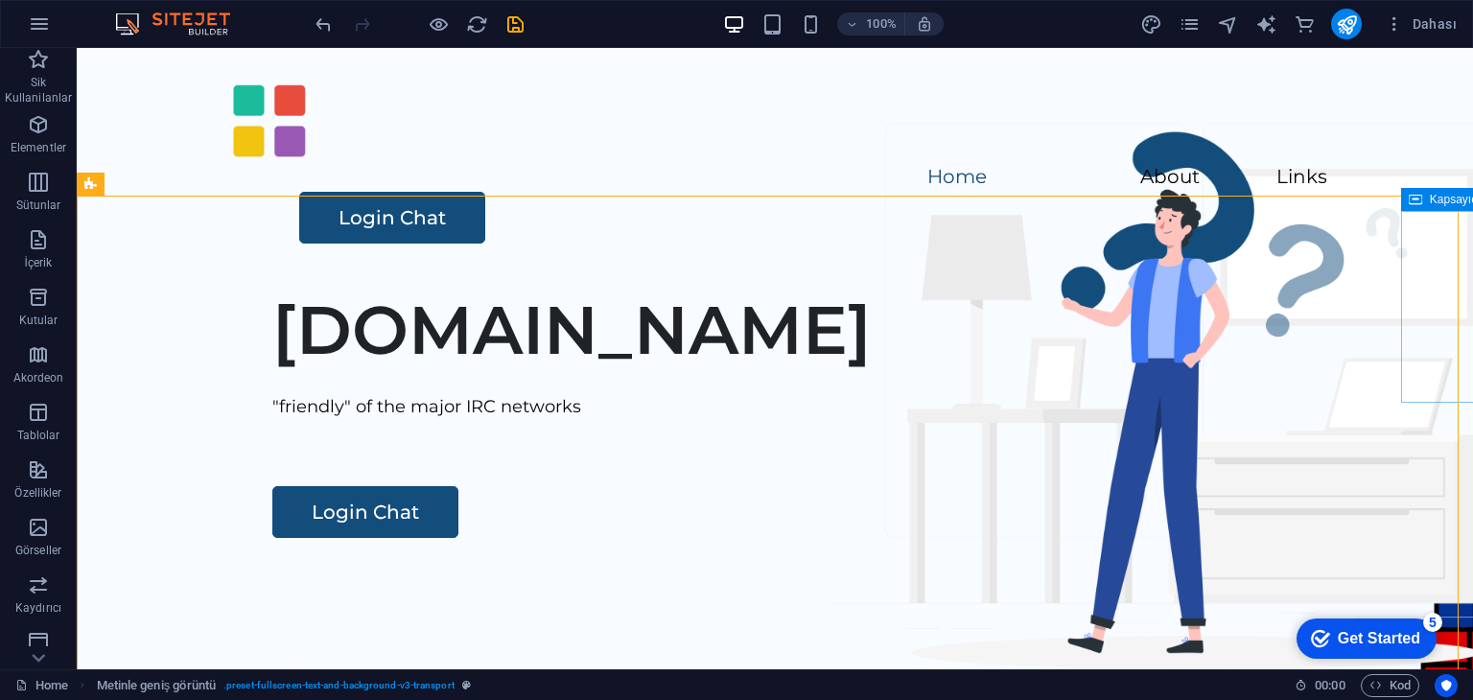
click at [1417, 201] on icon at bounding box center [1415, 199] width 13 height 23
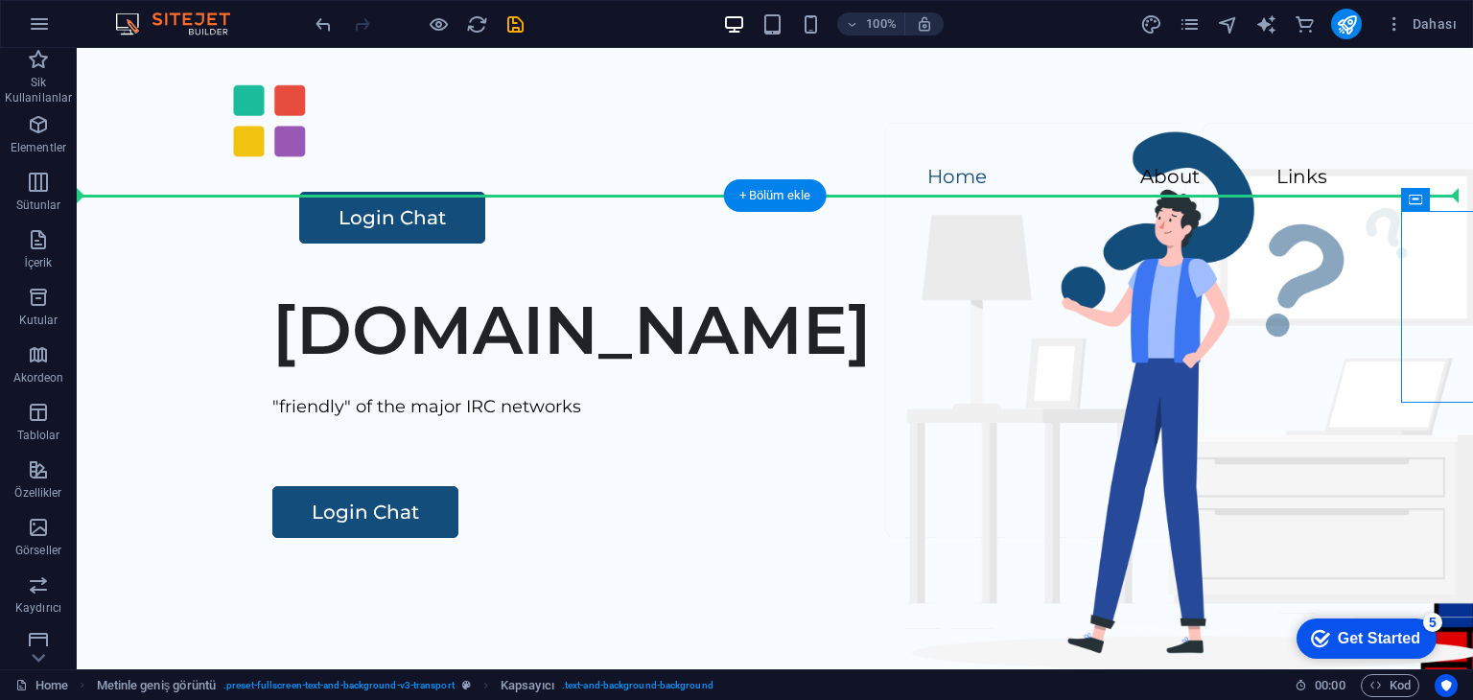
drag, startPoint x: 1492, startPoint y: 250, endPoint x: 1350, endPoint y: 213, distance: 146.8
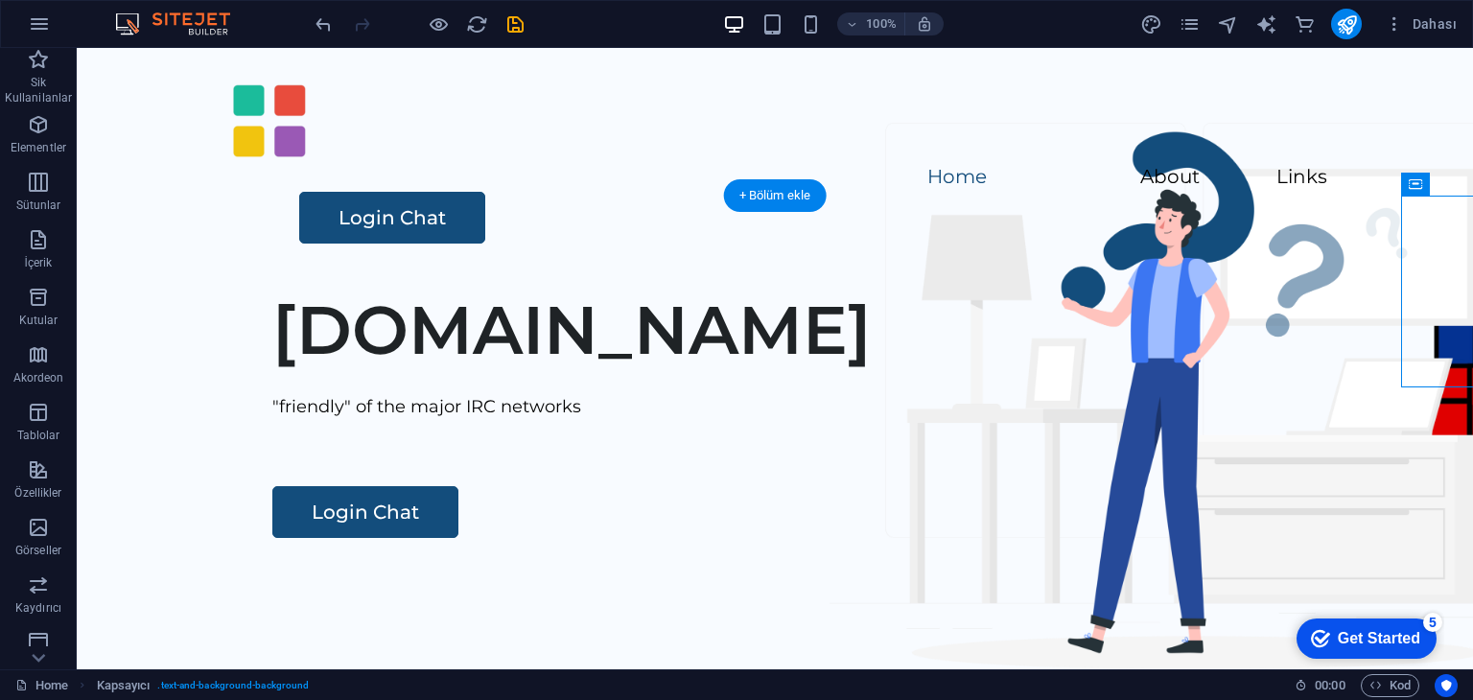
click at [1439, 285] on div "[DOMAIN_NAME] "friendly" of the major IRC networks Login Chat" at bounding box center [775, 641] width 1396 height 735
select select "px"
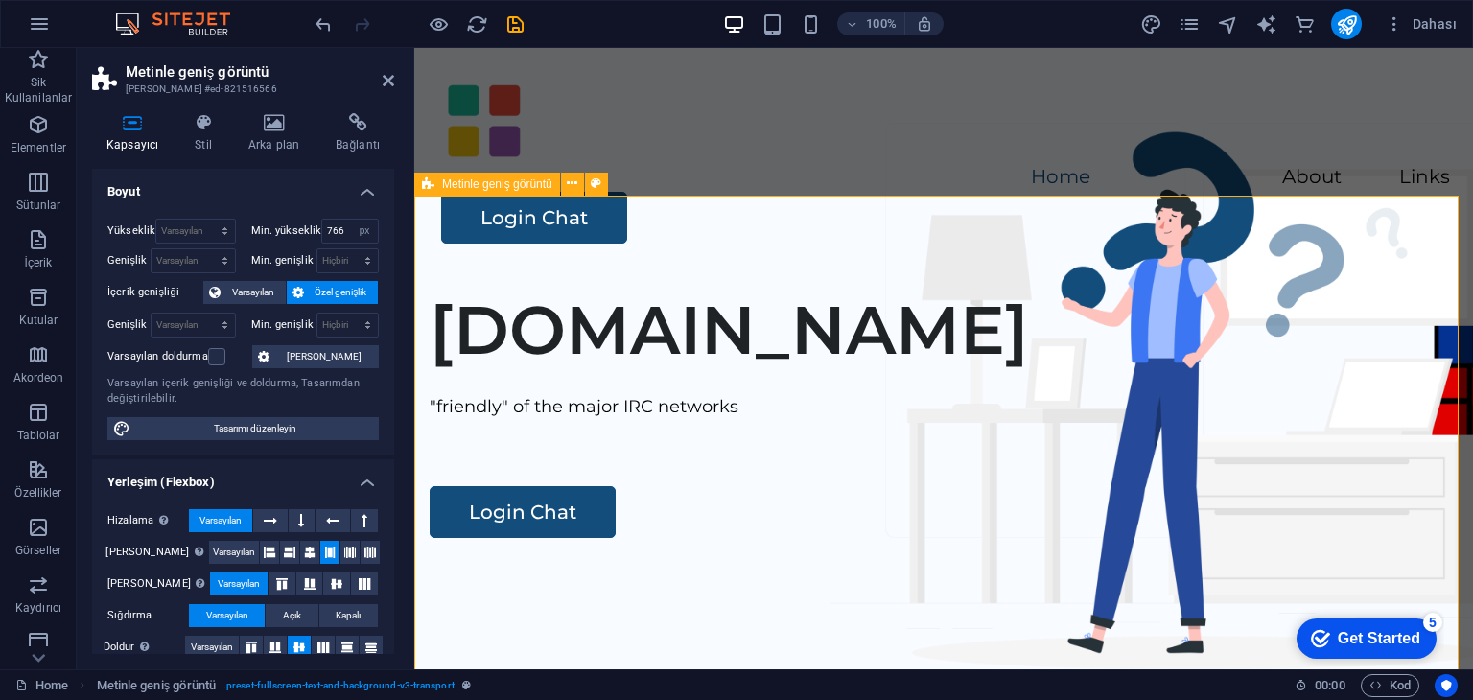
click at [1241, 303] on div "[DOMAIN_NAME] "friendly" of the major IRC networks Login Chat" at bounding box center [943, 641] width 1059 height 735
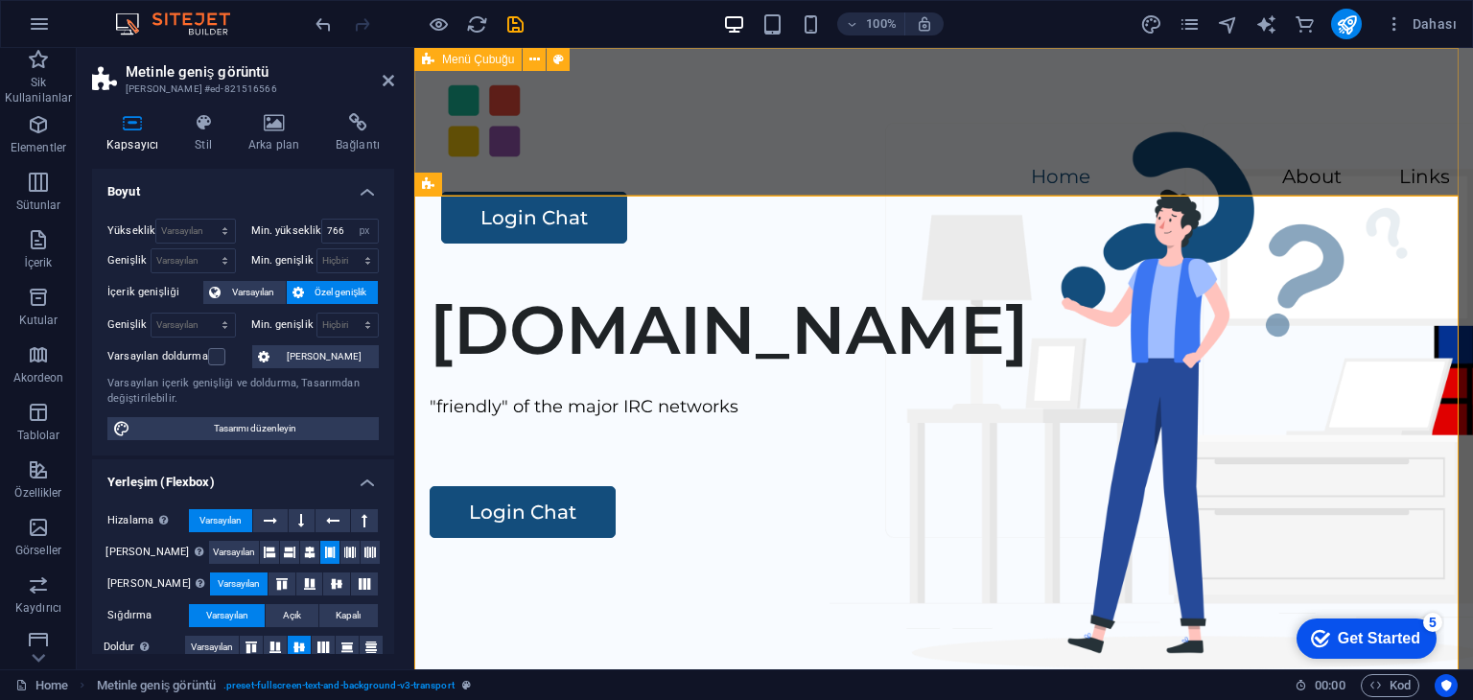
click at [1166, 82] on div "Home About Links Login Chat" at bounding box center [943, 161] width 1059 height 226
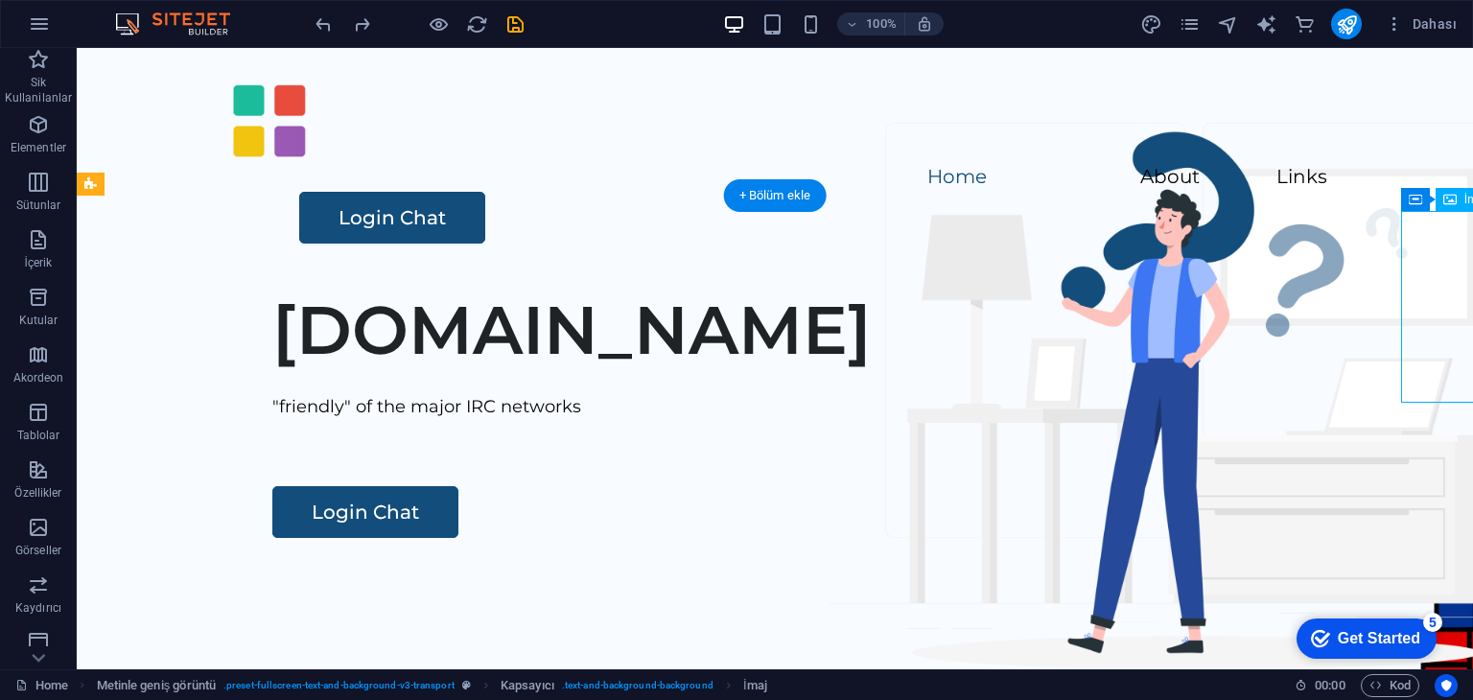
select select "px"
select select "%"
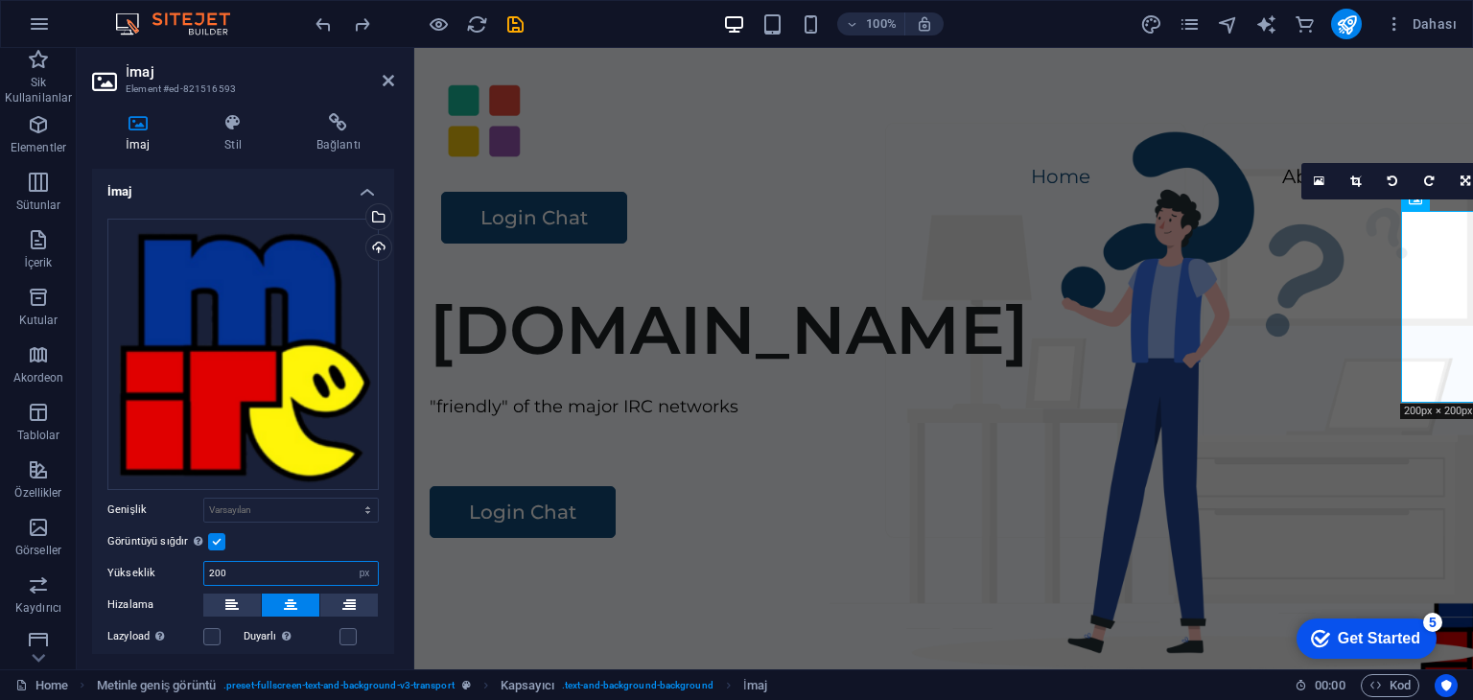
drag, startPoint x: 253, startPoint y: 562, endPoint x: 157, endPoint y: 556, distance: 96.1
click at [157, 561] on div "Yükseklik 200 Varsayılan otomatik px" at bounding box center [242, 573] width 271 height 25
type input "300"
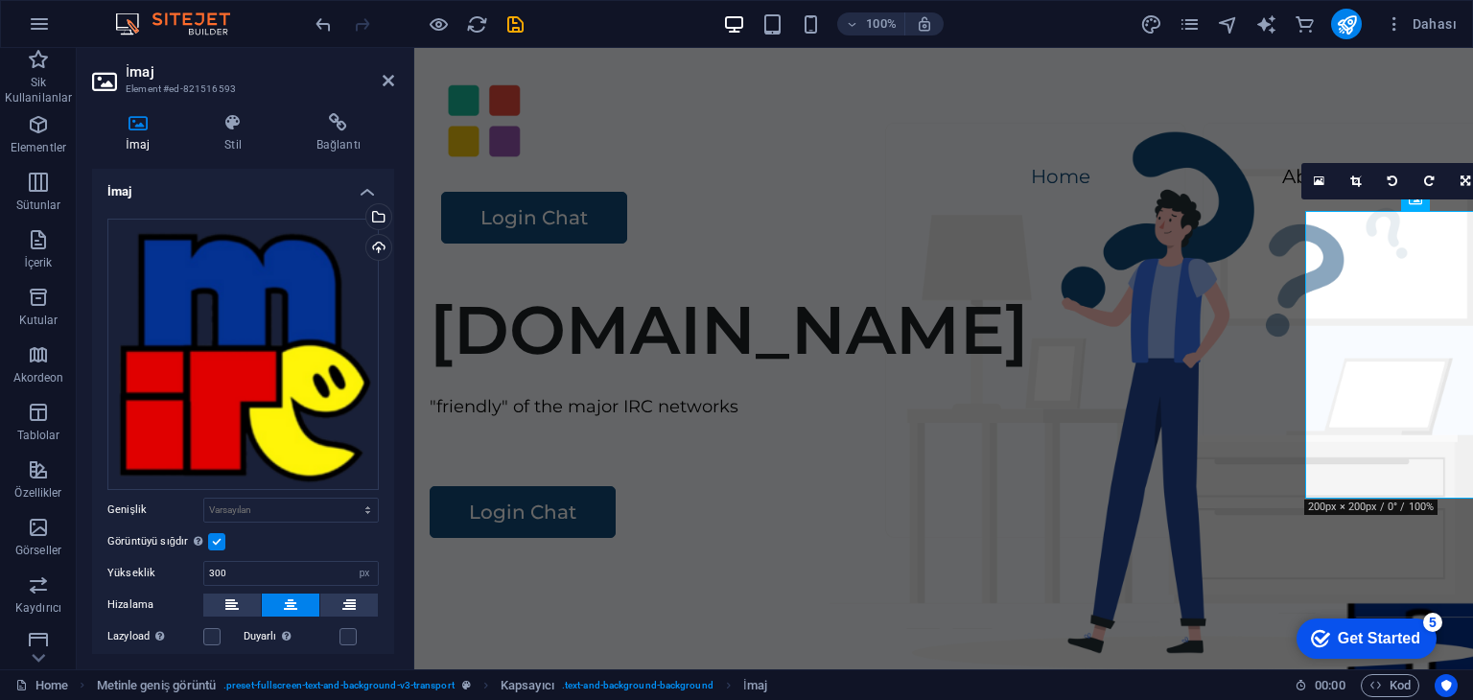
scroll to position [192, 0]
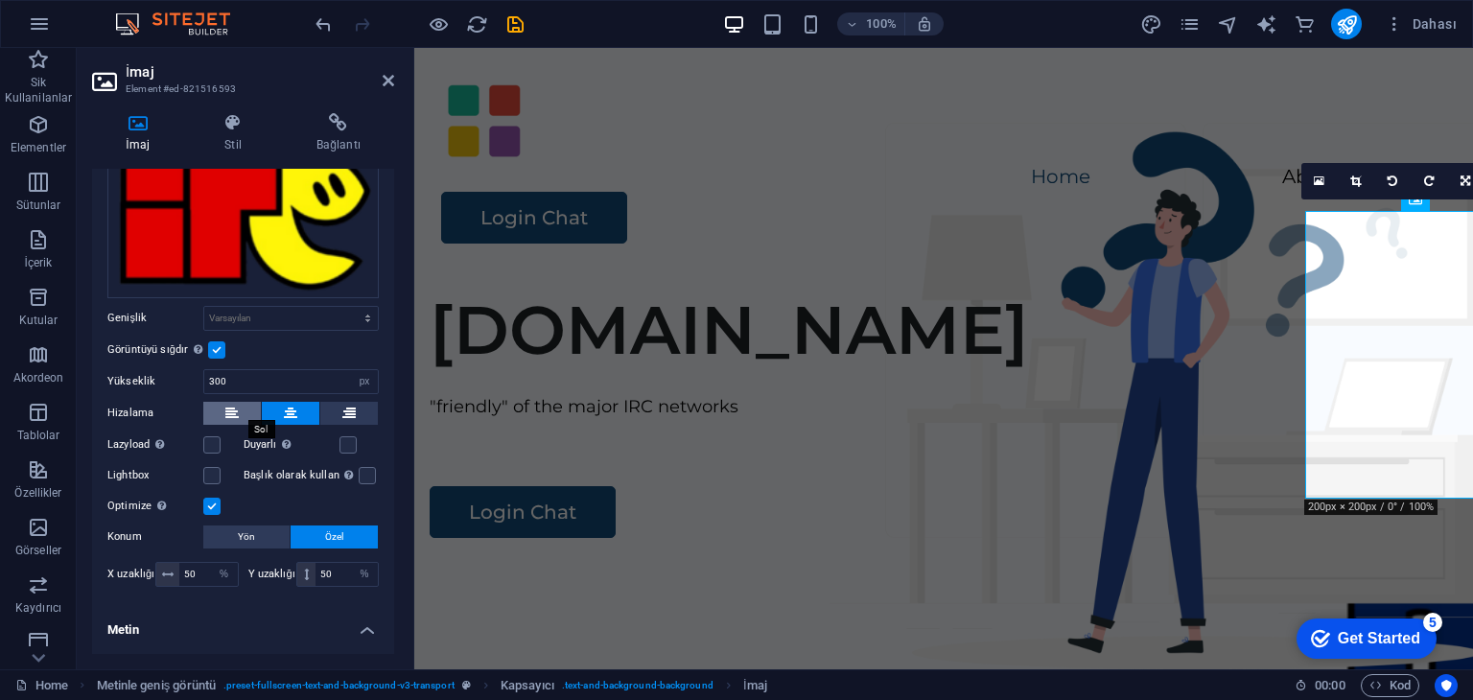
click at [220, 408] on button at bounding box center [232, 413] width 58 height 23
click at [246, 375] on input "300" at bounding box center [291, 381] width 174 height 23
click at [169, 574] on icon at bounding box center [168, 575] width 12 height 12
click at [204, 571] on input "50" at bounding box center [208, 574] width 59 height 23
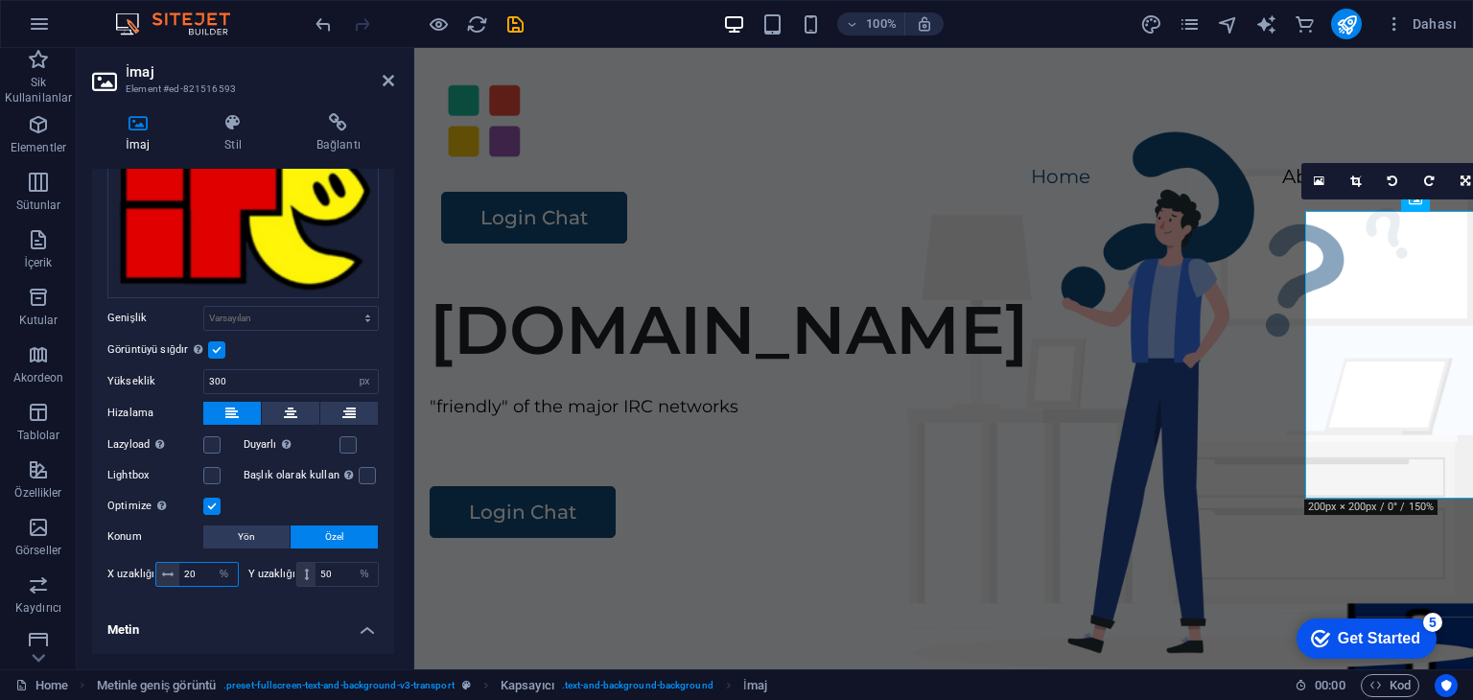
type input "20"
click at [280, 373] on input "300" at bounding box center [291, 381] width 174 height 23
type input "200"
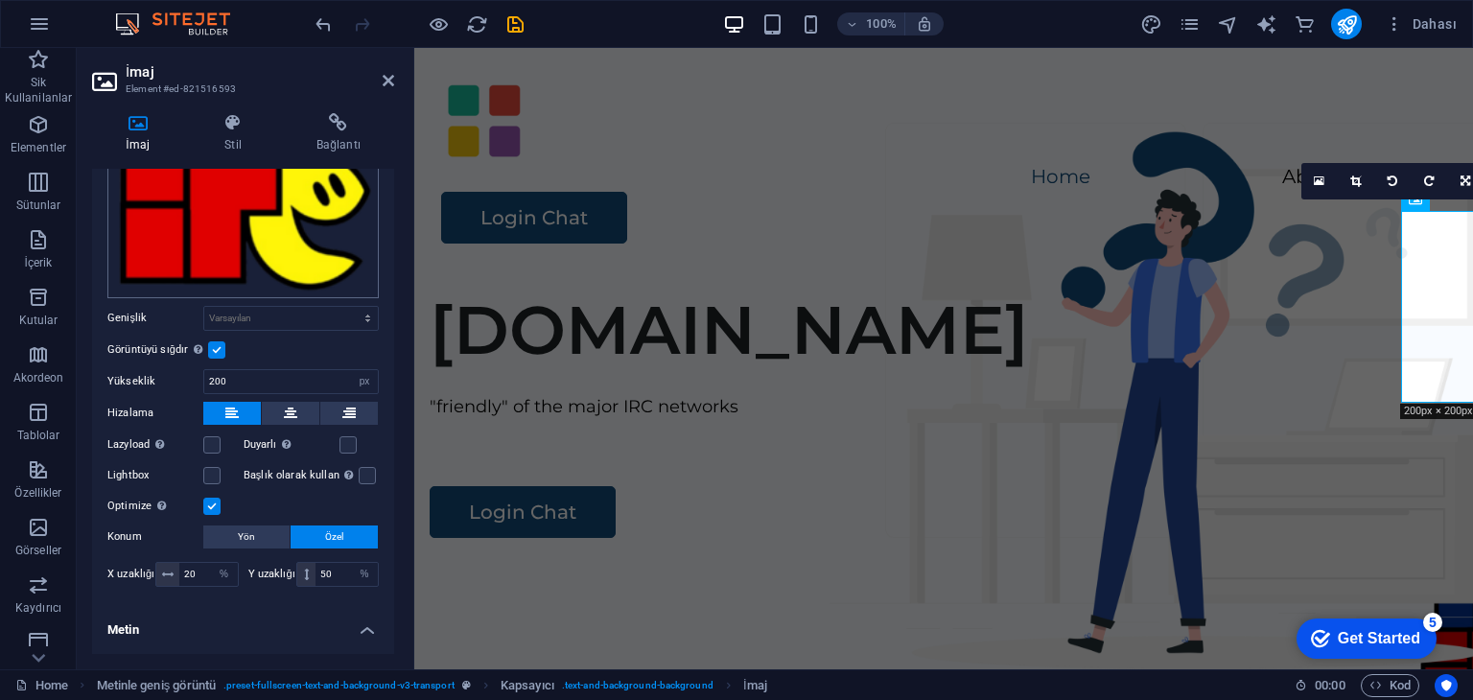
scroll to position [0, 0]
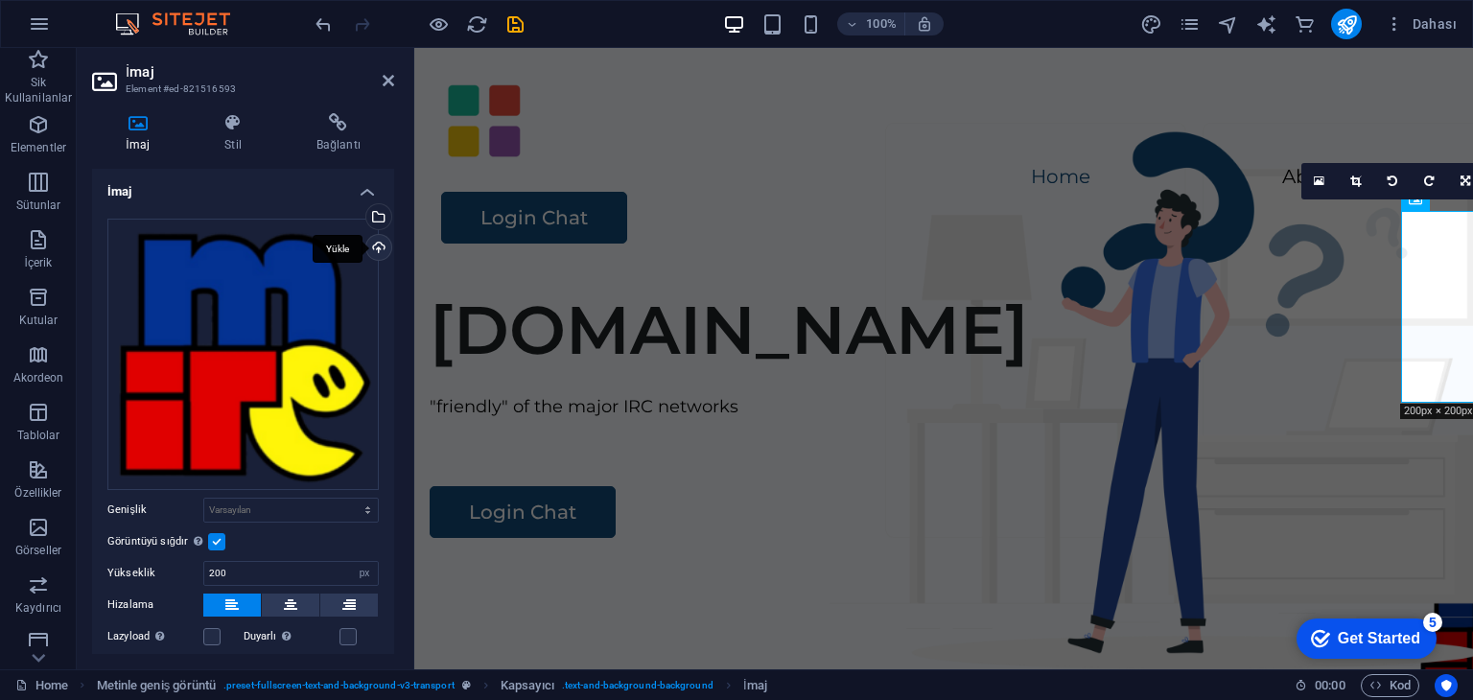
click at [380, 246] on div "Yükle" at bounding box center [377, 249] width 29 height 29
click at [831, 317] on div "[DOMAIN_NAME] "friendly" of the major IRC networks Login Chat" at bounding box center [943, 641] width 1059 height 735
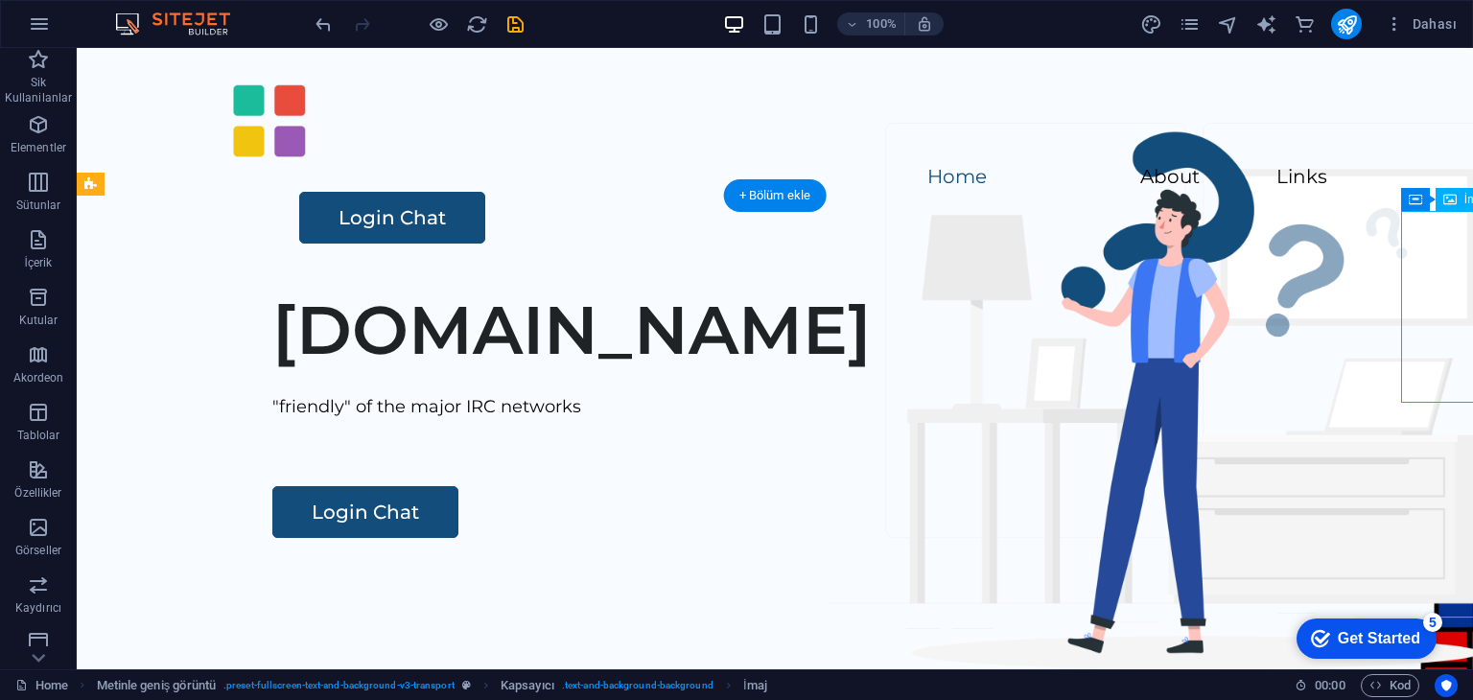
select select "px"
select select "%"
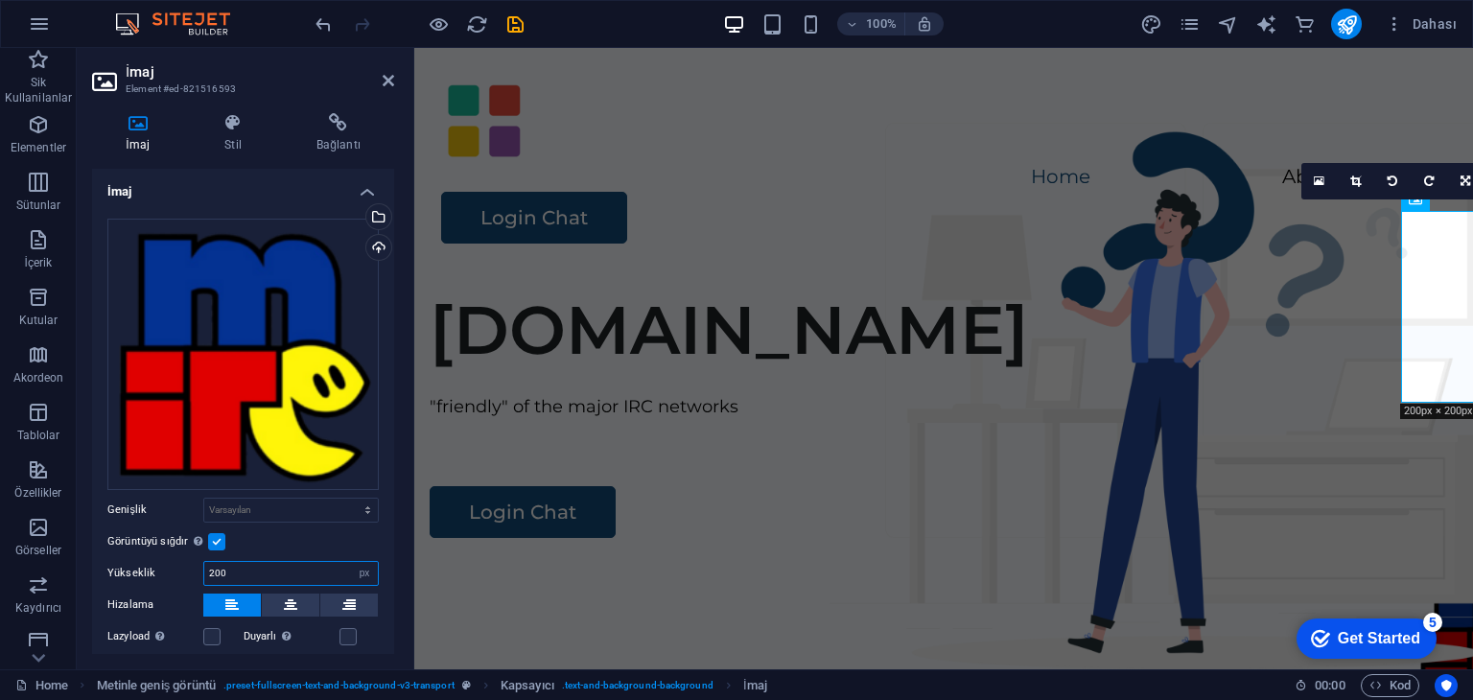
drag, startPoint x: 249, startPoint y: 567, endPoint x: 96, endPoint y: 575, distance: 153.7
click at [96, 575] on div "Dosyaları buraya sürükleyin, dosyaları seçmek için tıklayın veya Dosyalardan ya…" at bounding box center [243, 501] width 302 height 596
type input "500"
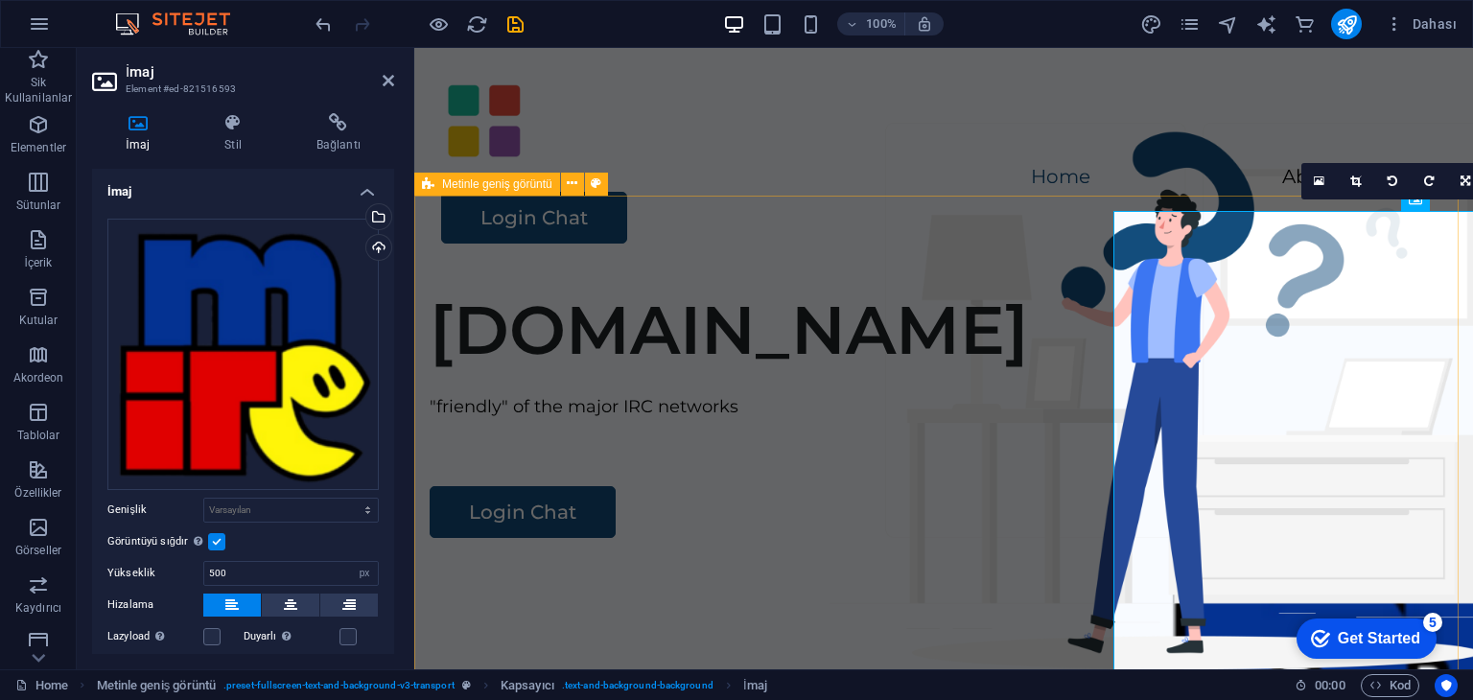
click at [846, 373] on div "[DOMAIN_NAME] "friendly" of the major IRC networks Login Chat" at bounding box center [943, 641] width 1059 height 735
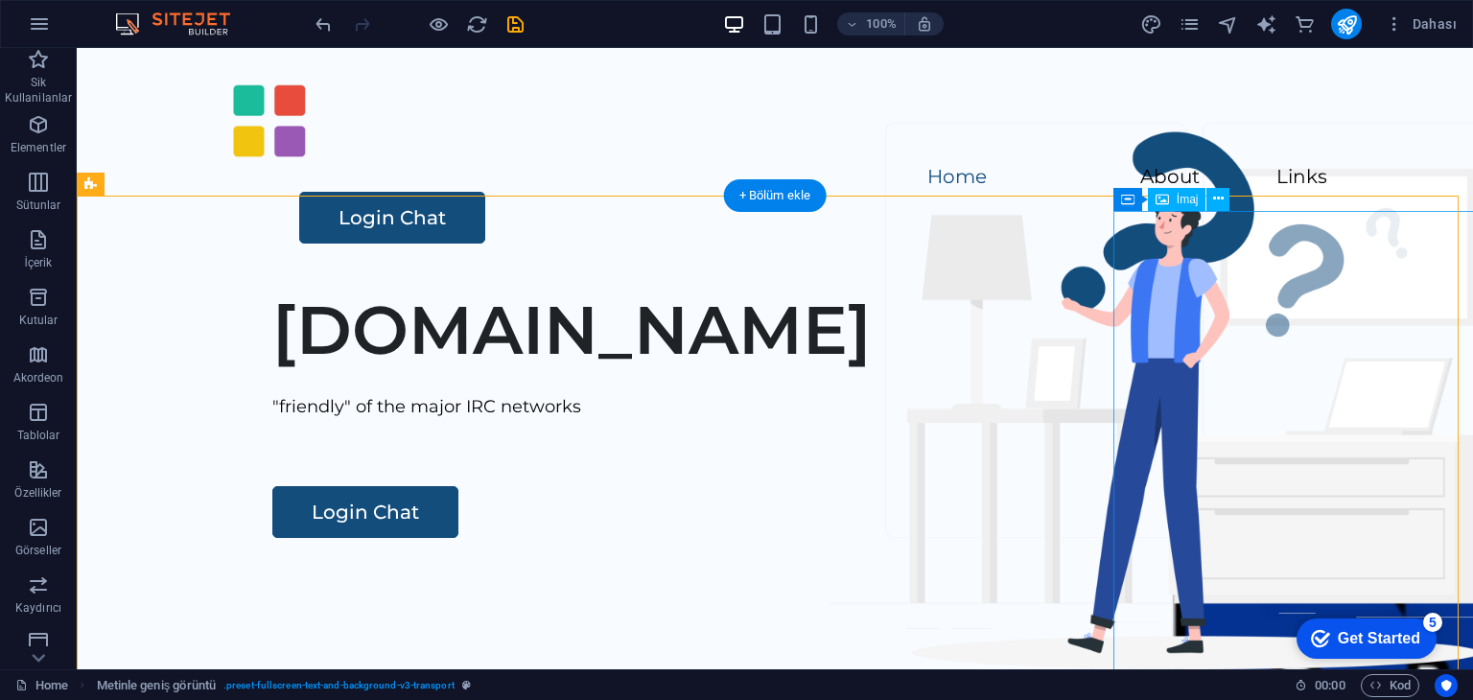
drag, startPoint x: 1288, startPoint y: 397, endPoint x: 951, endPoint y: 397, distance: 336.7
select select "px"
select select "%"
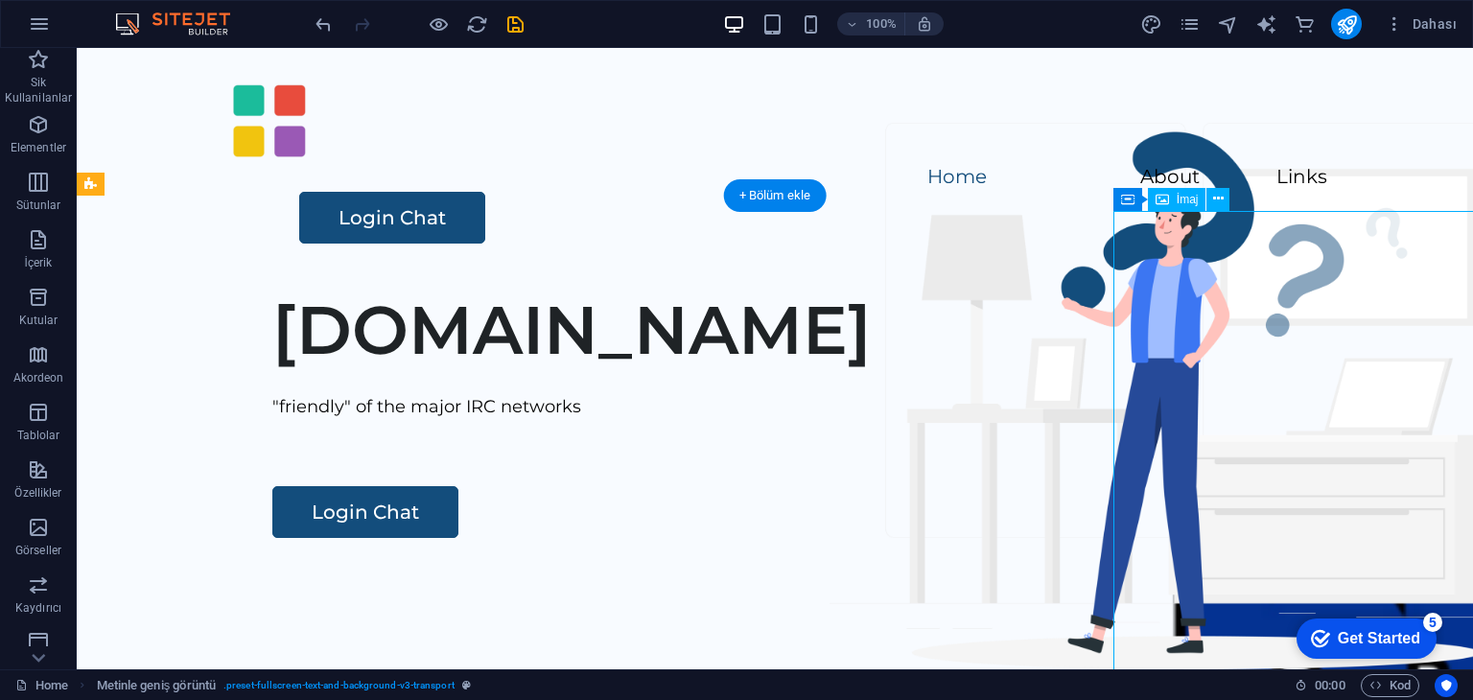
select select "%"
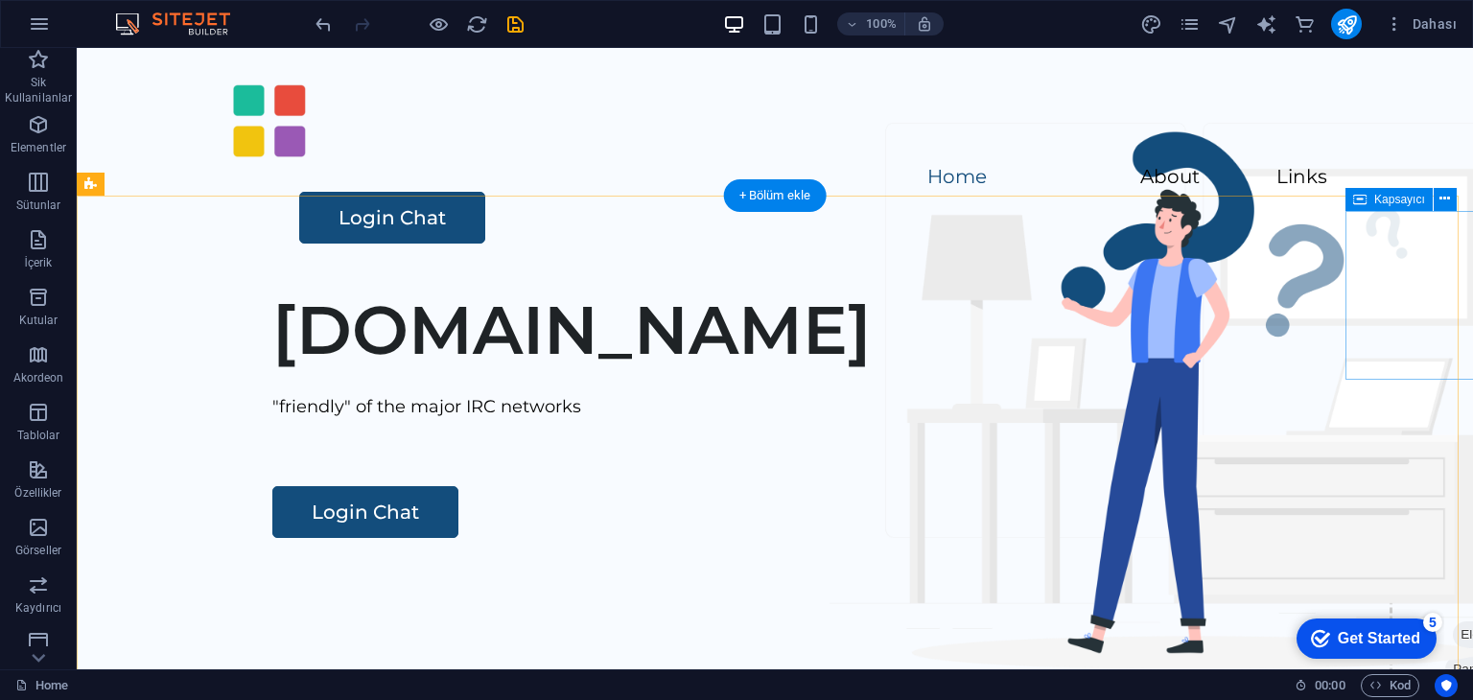
click at [1394, 538] on div "İçeriği buraya bırak veya Element ekle Panoyu yapıştır" at bounding box center [1499, 623] width 218 height 171
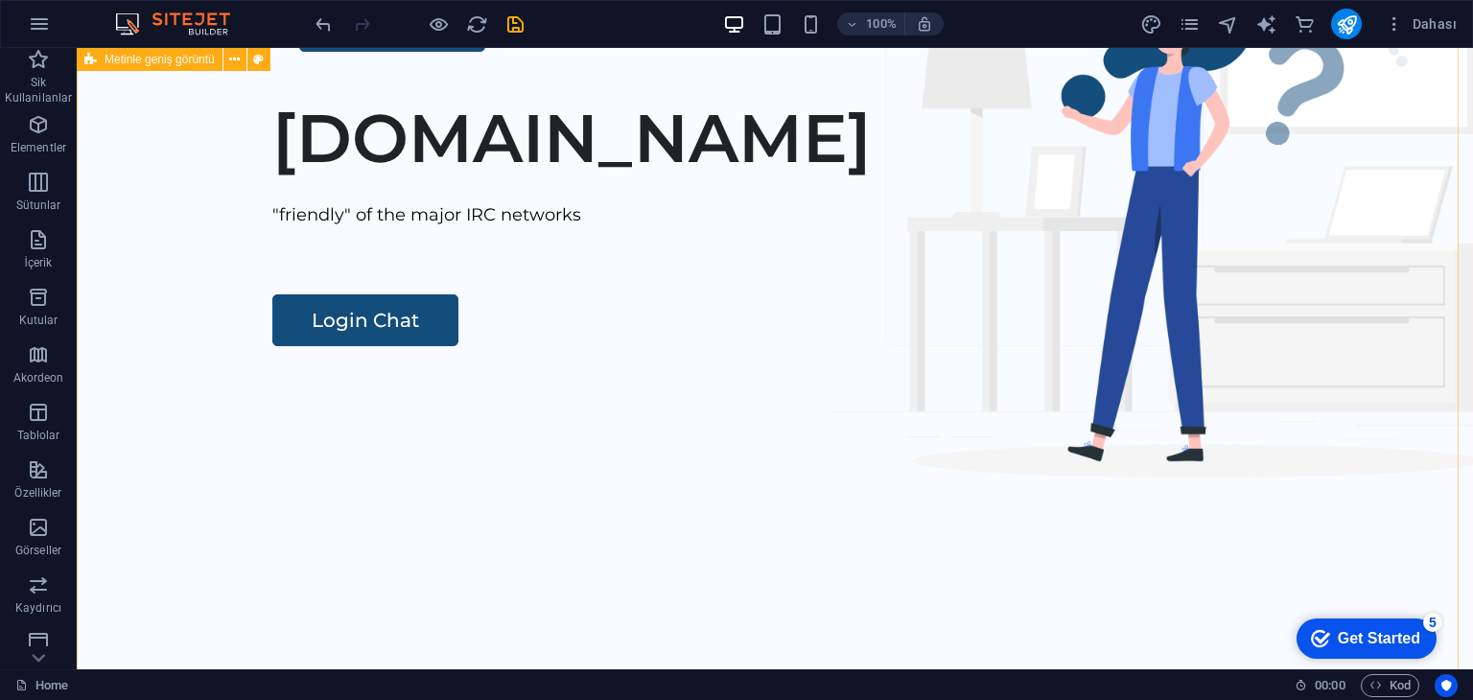
scroll to position [96, 0]
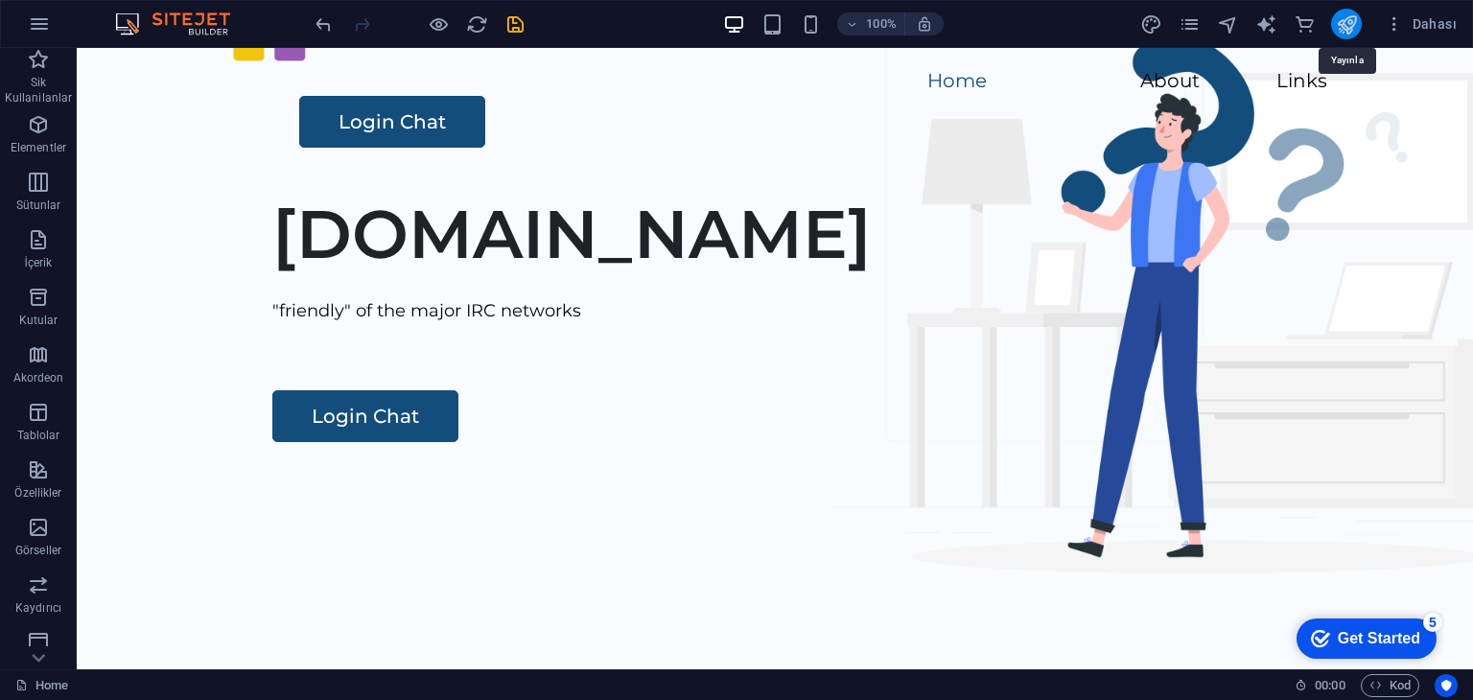
click at [1349, 26] on icon "publish" at bounding box center [1347, 24] width 22 height 22
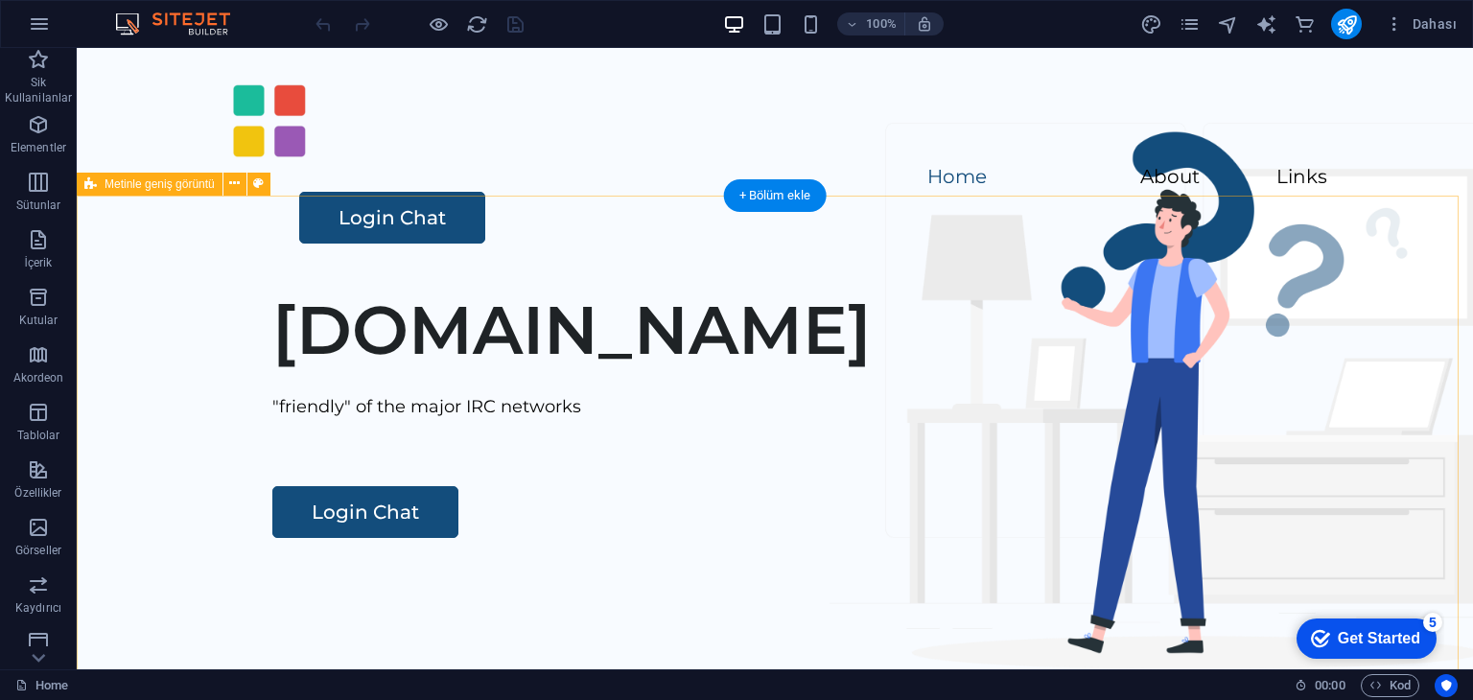
click at [532, 285] on div "[DOMAIN_NAME] "friendly" of the major IRC networks Login Chat" at bounding box center [775, 641] width 1396 height 735
click at [883, 365] on div "[DOMAIN_NAME] "friendly" of the major IRC networks Login Chat" at bounding box center [775, 641] width 1396 height 735
select select "px"
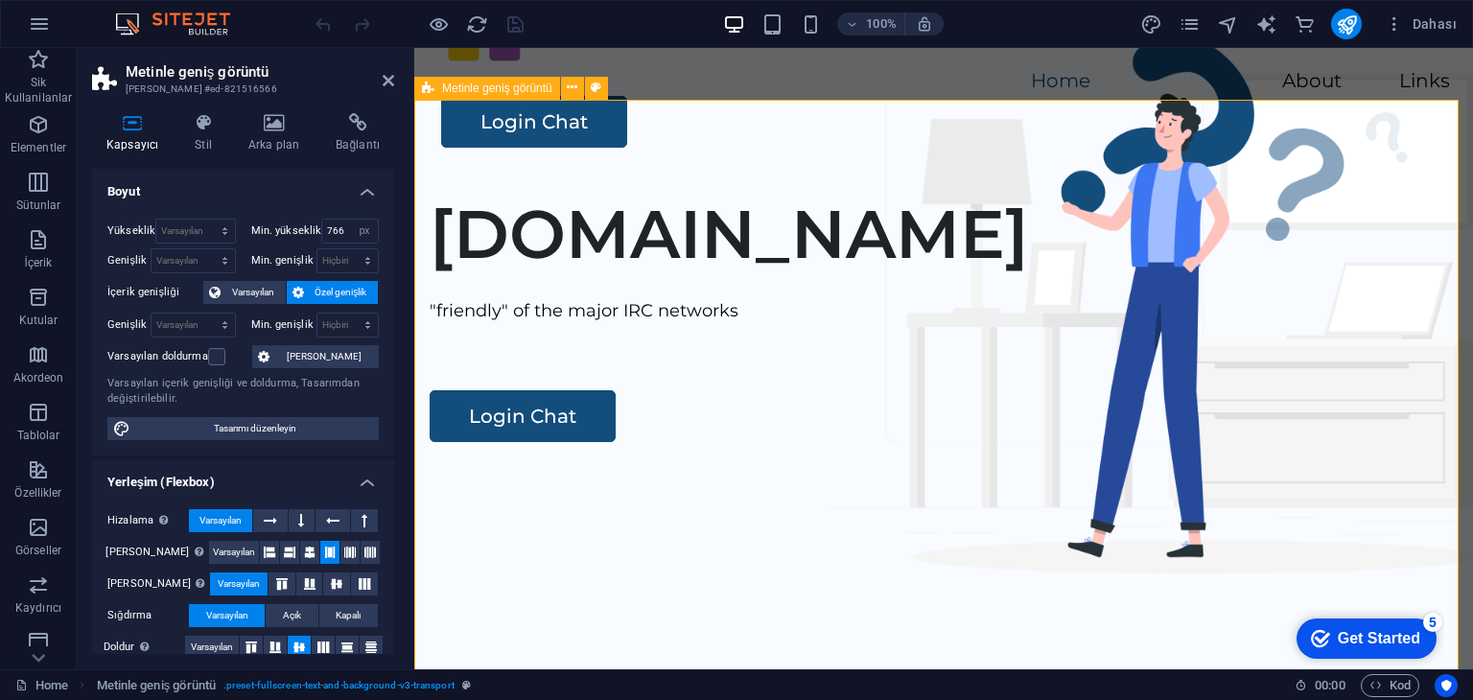
scroll to position [384, 0]
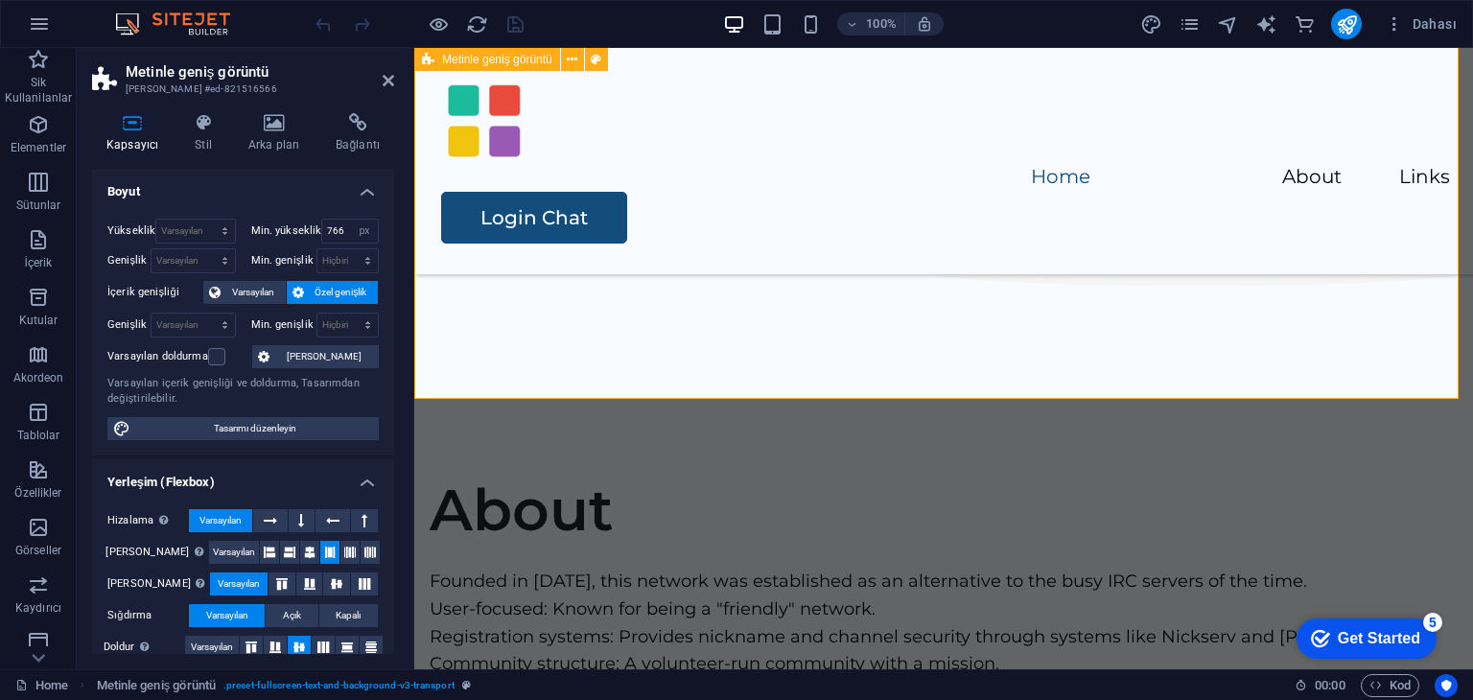
click at [595, 271] on div "[DOMAIN_NAME] "friendly" of the major IRC networks Login Chat" at bounding box center [943, 31] width 1059 height 735
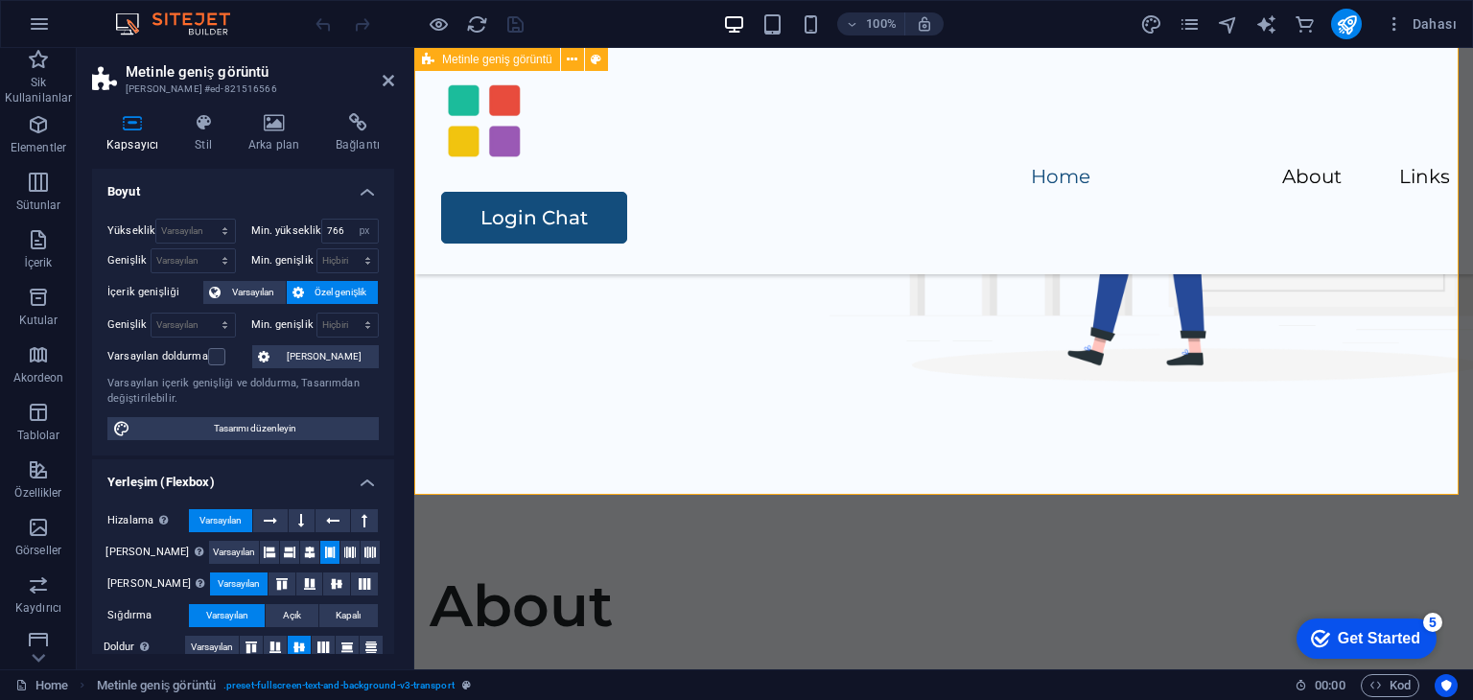
scroll to position [0, 0]
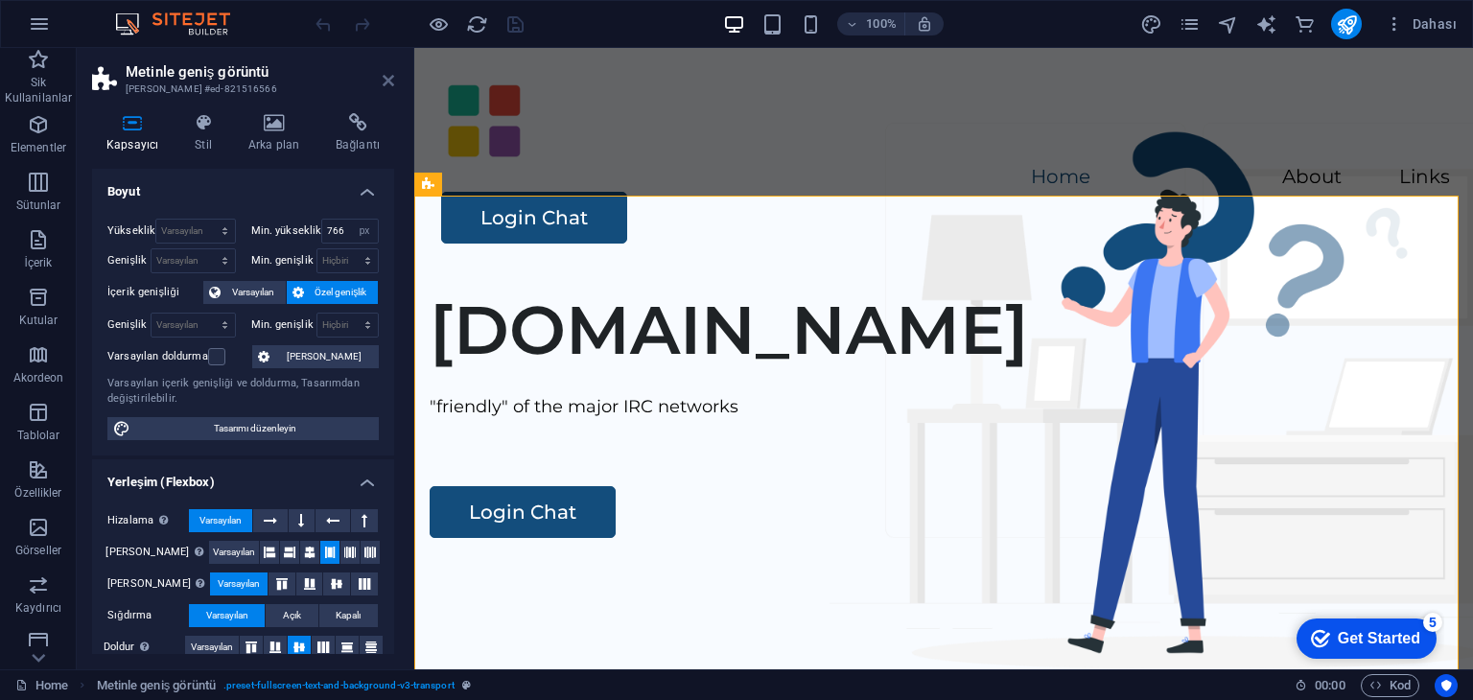
click at [391, 85] on icon at bounding box center [389, 80] width 12 height 15
